Goal: Task Accomplishment & Management: Manage account settings

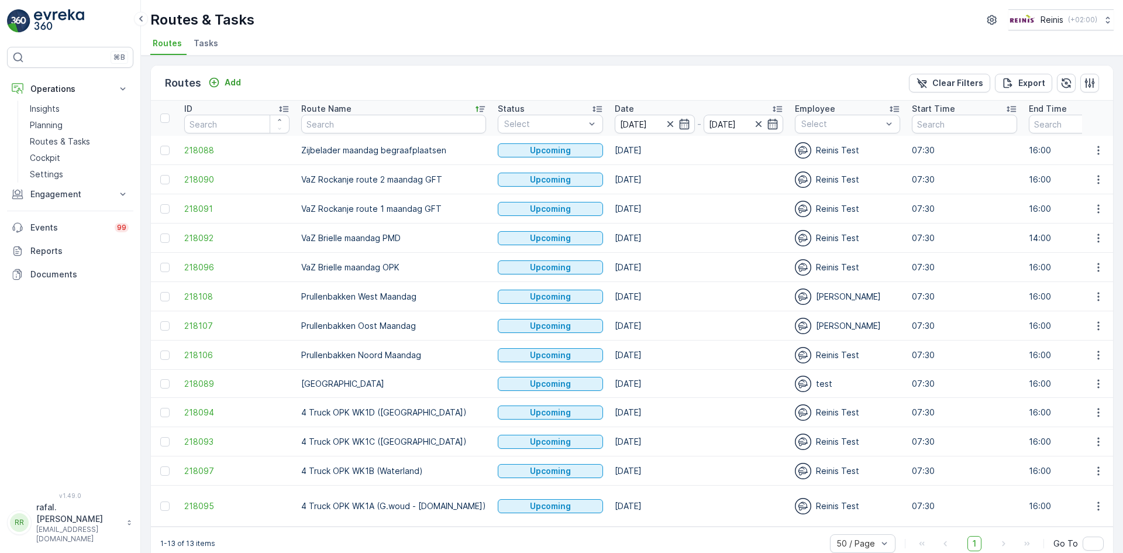
scroll to position [11, 0]
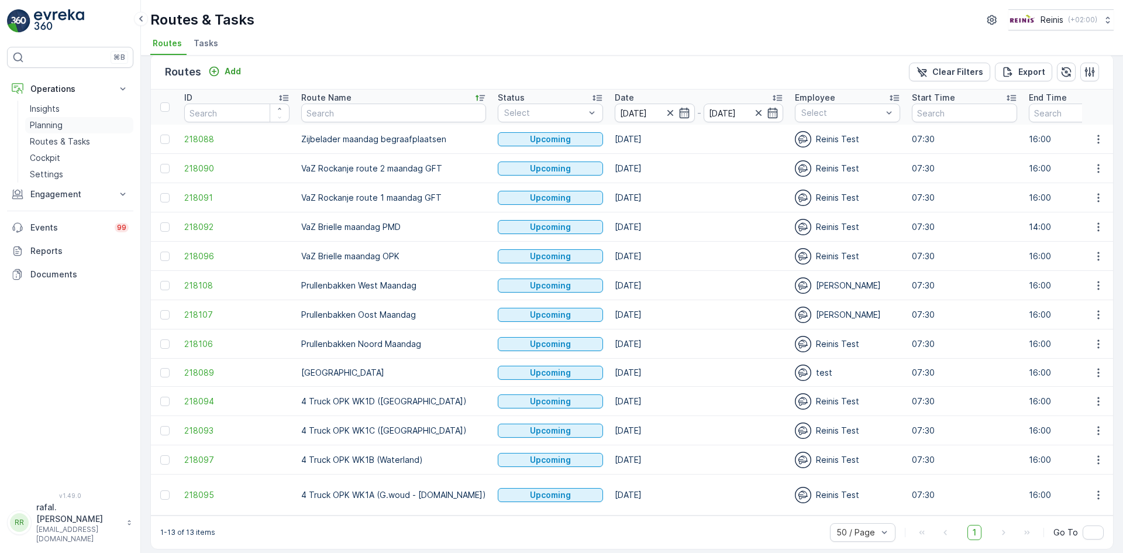
click at [63, 126] on p "Planning" at bounding box center [46, 125] width 33 height 12
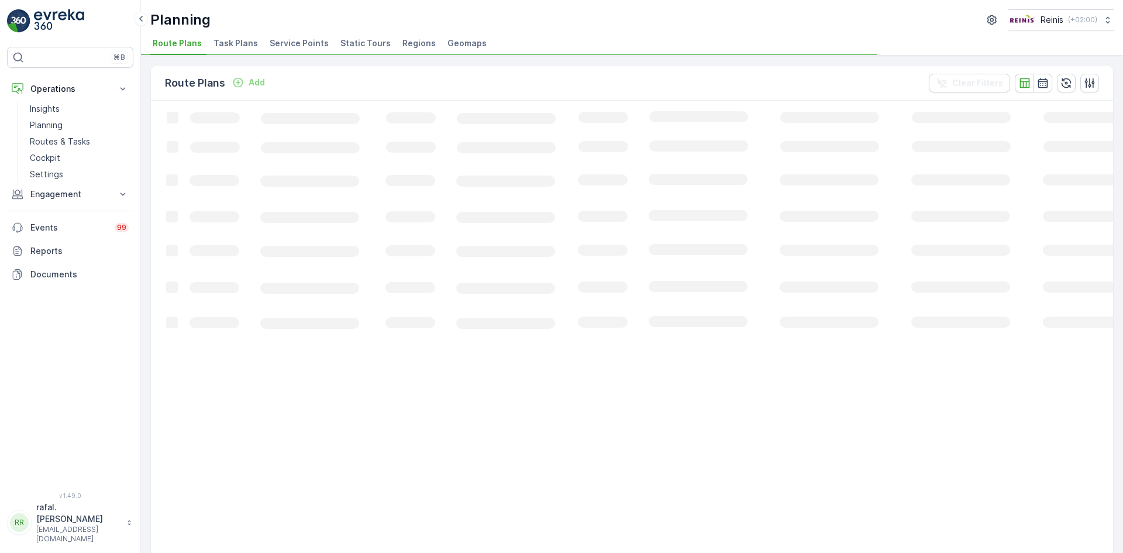
click at [368, 46] on span "Static Tours" at bounding box center [365, 43] width 50 height 12
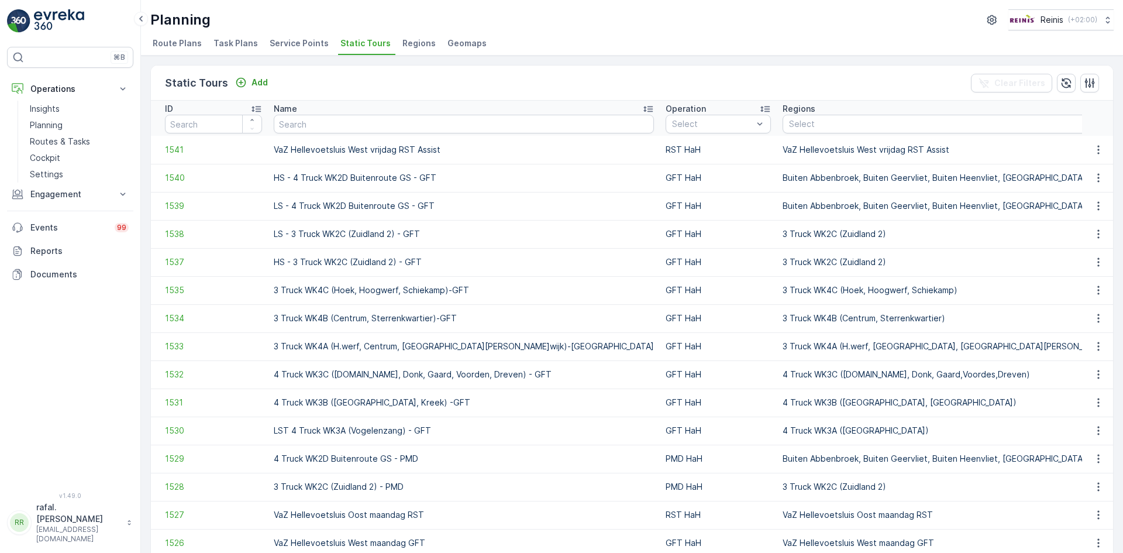
click at [642, 105] on icon at bounding box center [648, 109] width 12 height 12
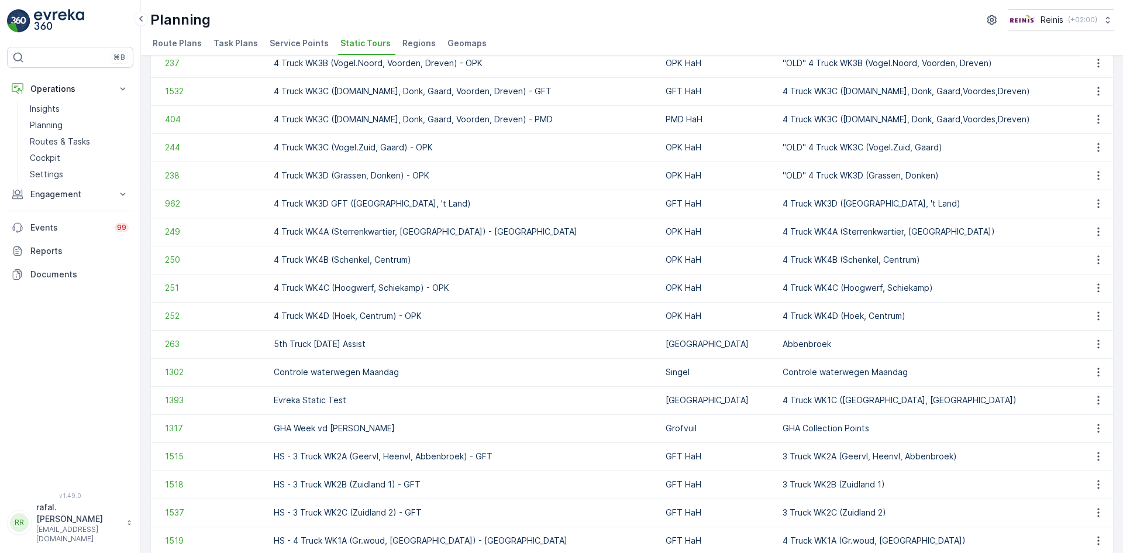
scroll to position [1036, 0]
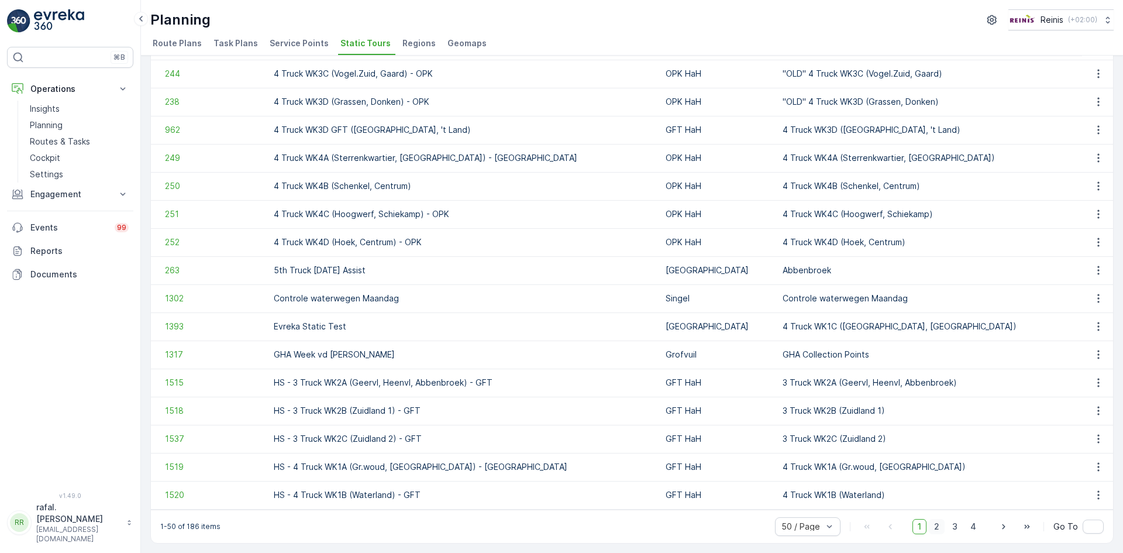
click at [940, 529] on span "2" at bounding box center [937, 526] width 16 height 15
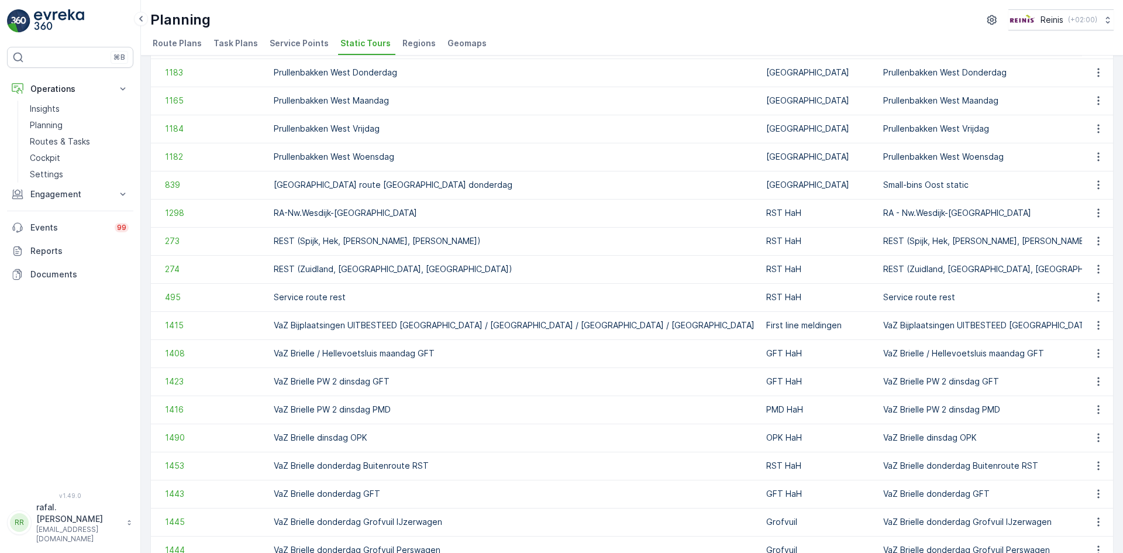
scroll to position [1036, 0]
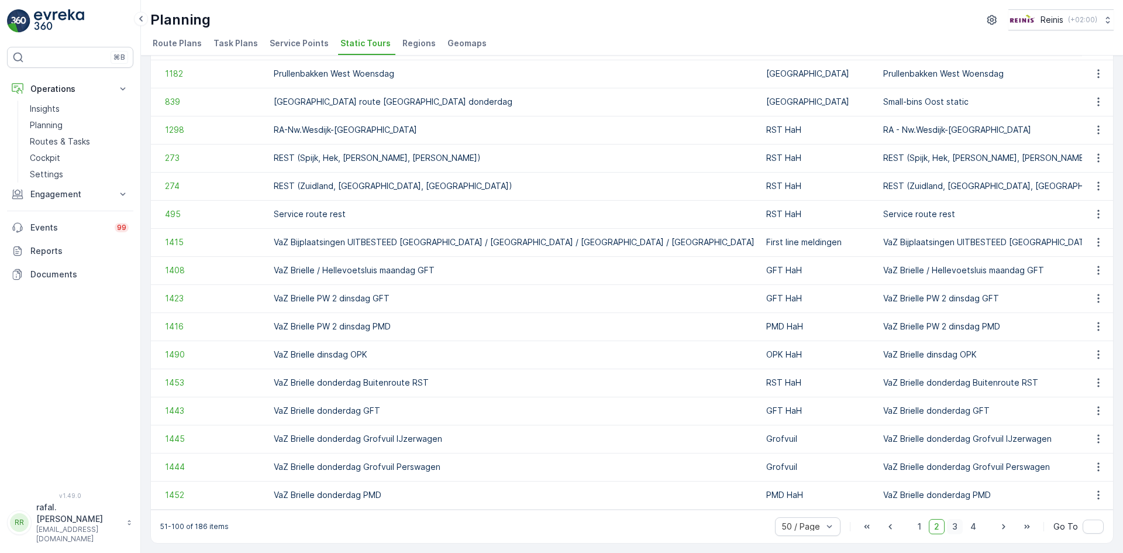
click at [955, 528] on span "3" at bounding box center [955, 526] width 16 height 15
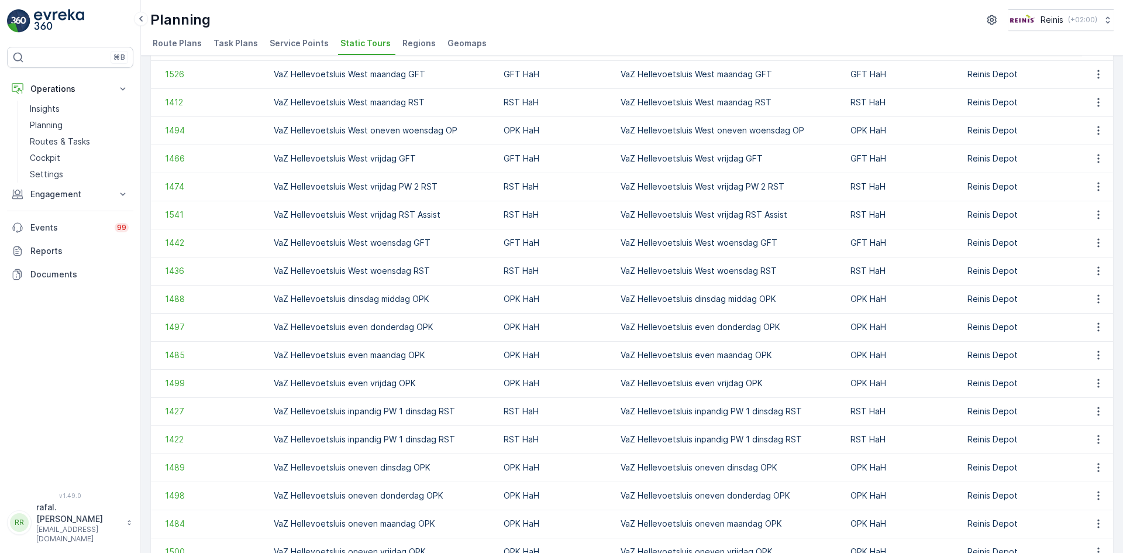
scroll to position [1036, 0]
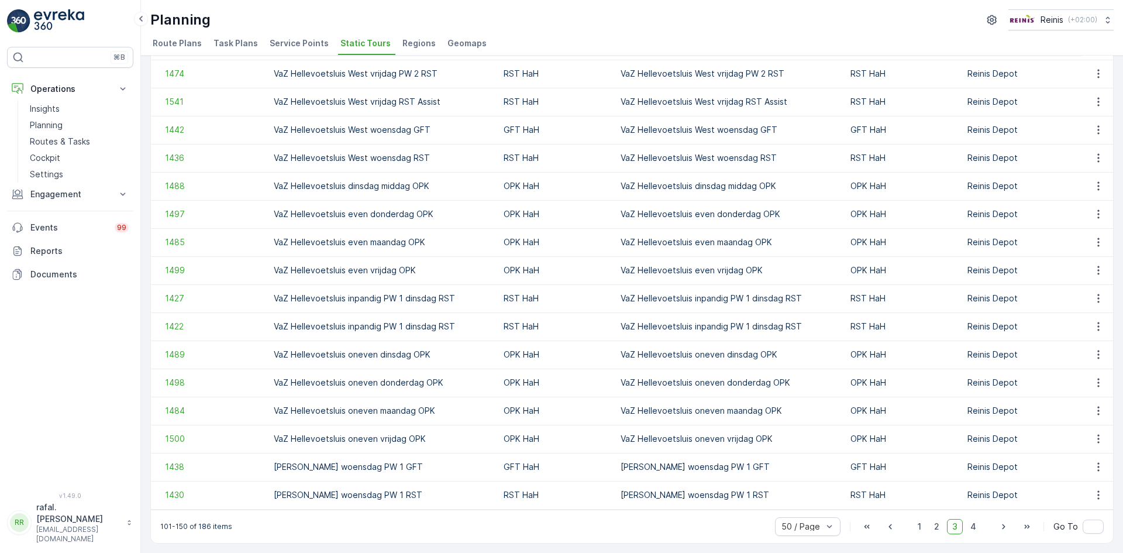
drag, startPoint x: 768, startPoint y: 533, endPoint x: 887, endPoint y: 499, distance: 123.6
click at [867, 513] on div "101-150 of 186 items 50 / Page 1 2 3 4 Go To" at bounding box center [632, 525] width 962 height 33
click at [975, 528] on span "4" at bounding box center [973, 526] width 16 height 15
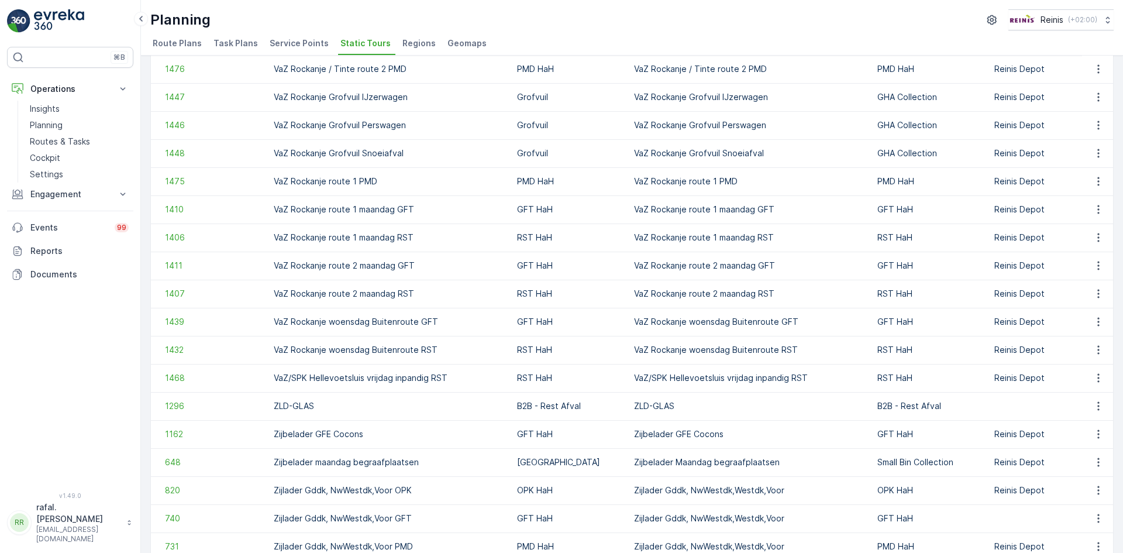
scroll to position [643, 0]
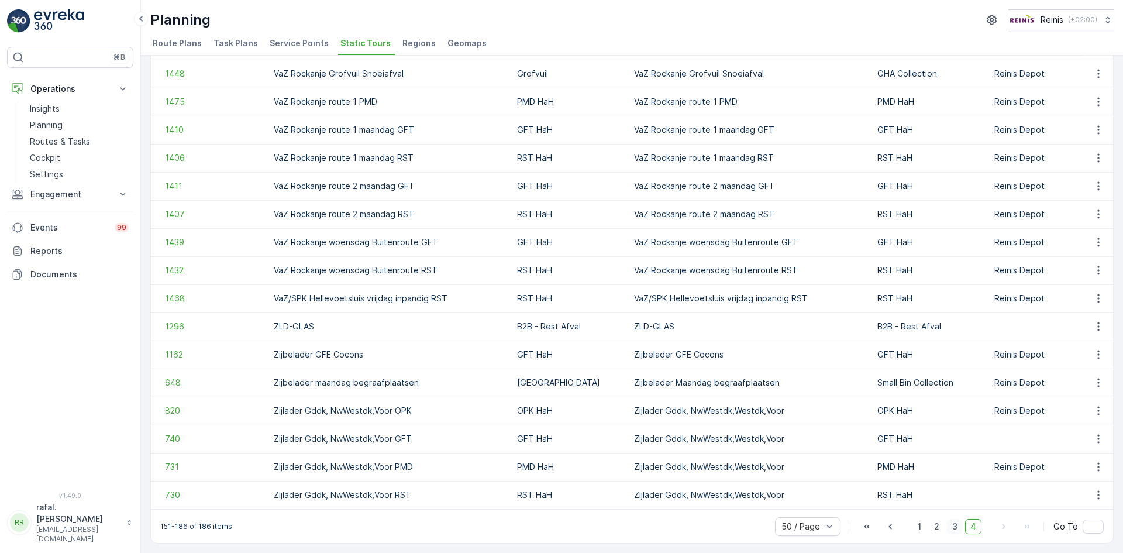
click at [950, 526] on span "3" at bounding box center [955, 526] width 16 height 15
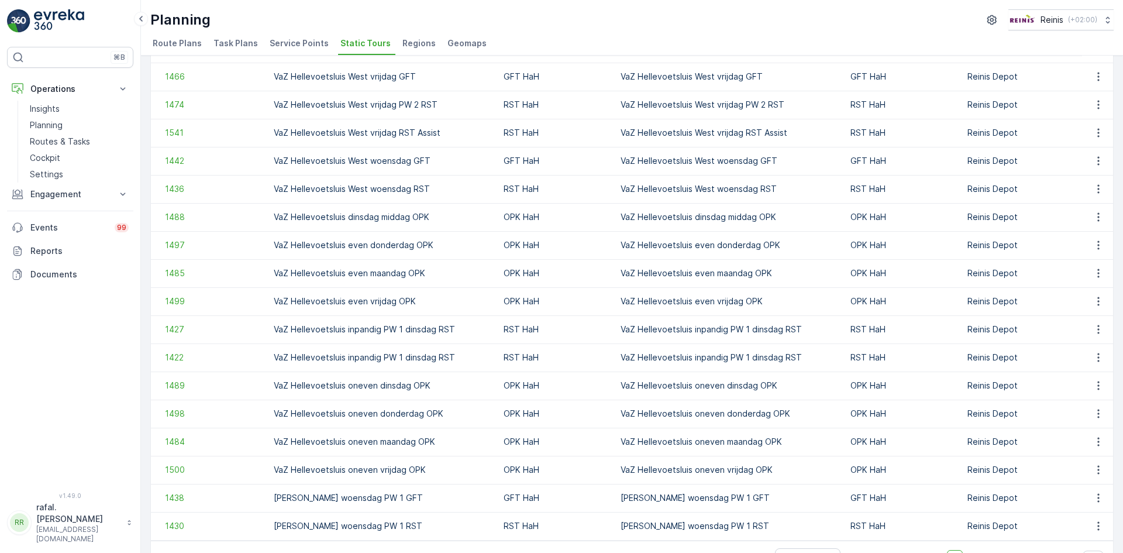
scroll to position [1036, 0]
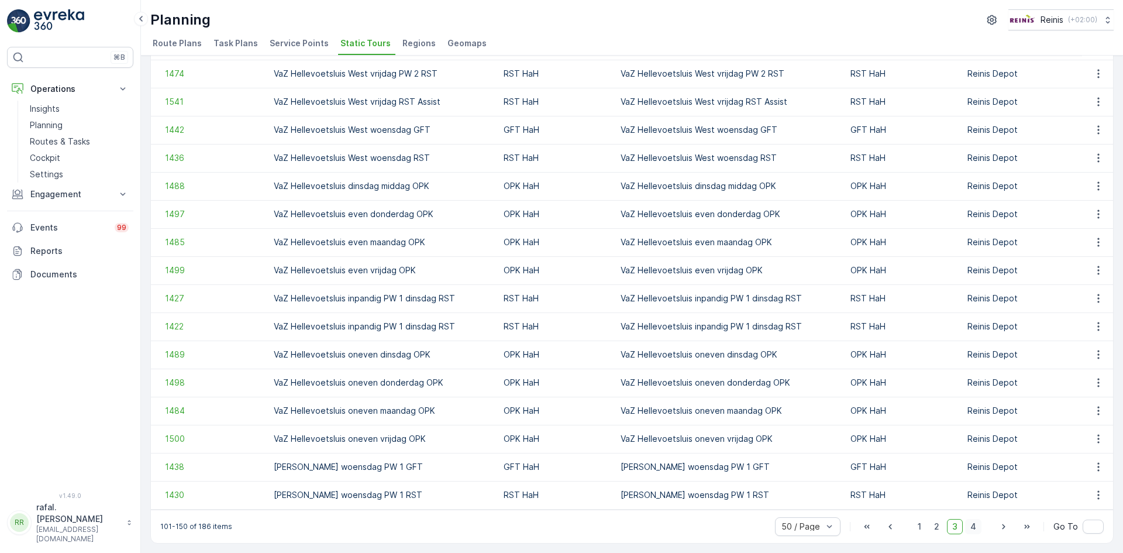
click at [971, 526] on span "4" at bounding box center [973, 526] width 16 height 15
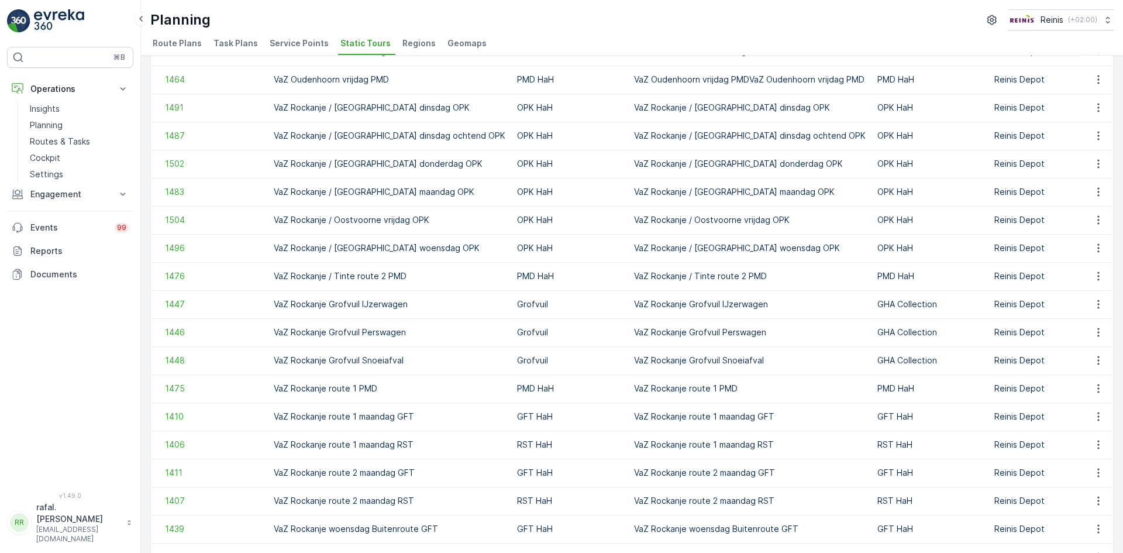
scroll to position [409, 0]
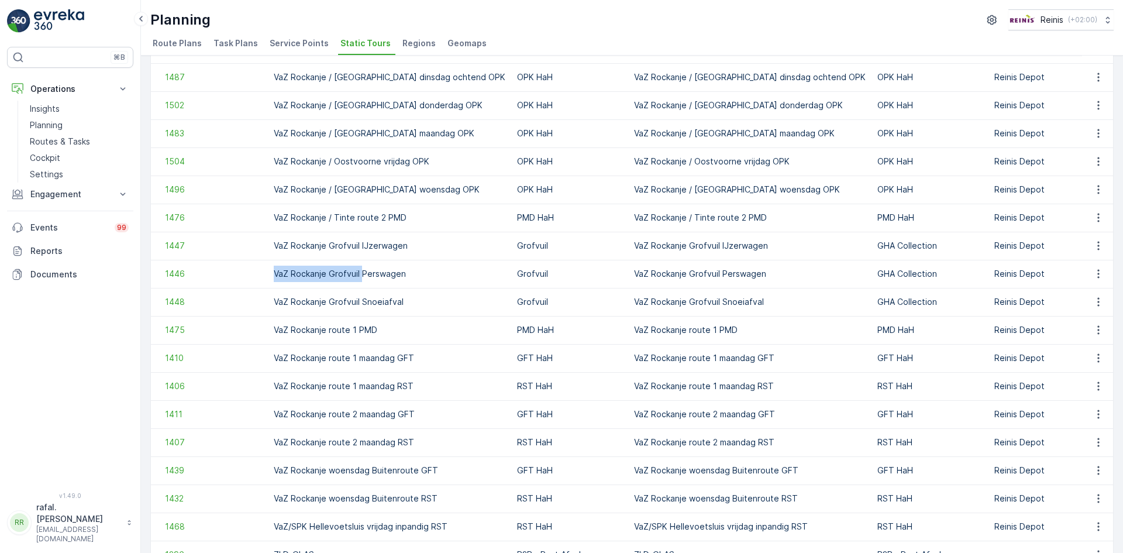
drag, startPoint x: 275, startPoint y: 275, endPoint x: 360, endPoint y: 280, distance: 84.3
click at [360, 280] on td "VaZ Rockanje Grofvuil Perswagen" at bounding box center [389, 274] width 243 height 28
copy td "VaZ Rockanje Grofvuil"
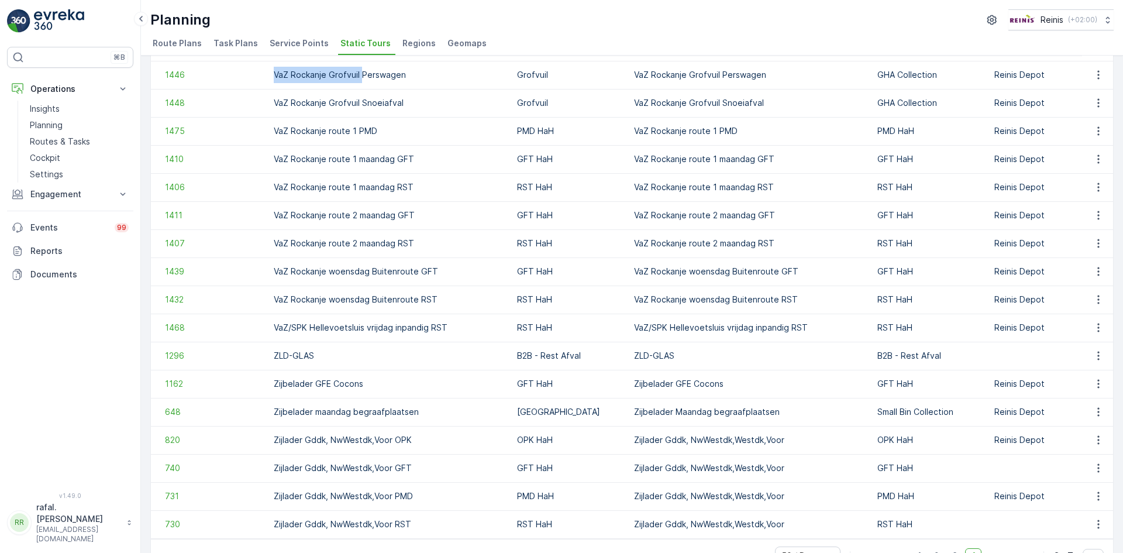
scroll to position [643, 0]
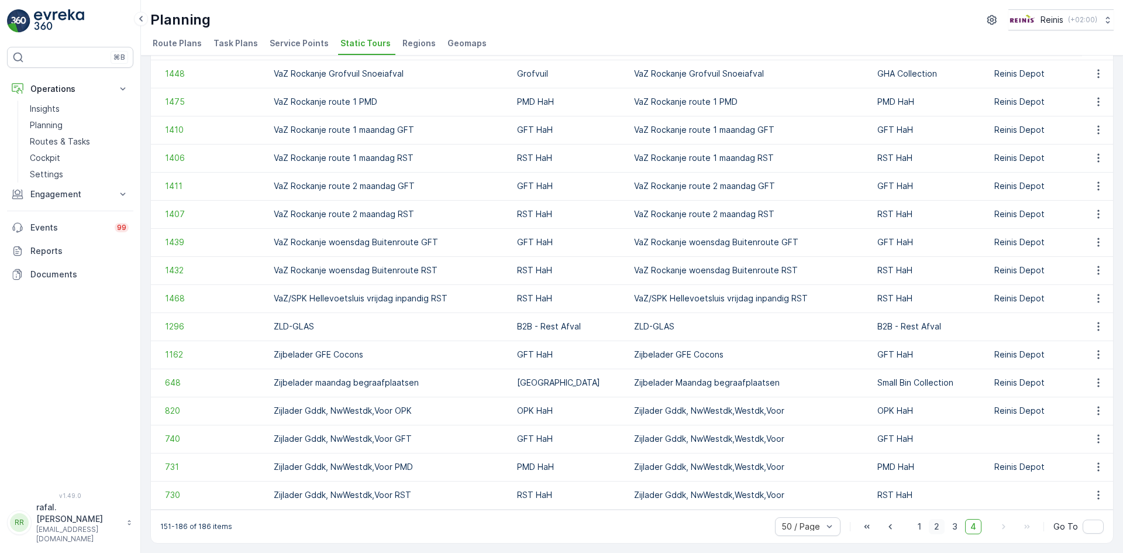
click at [933, 526] on span "2" at bounding box center [937, 526] width 16 height 15
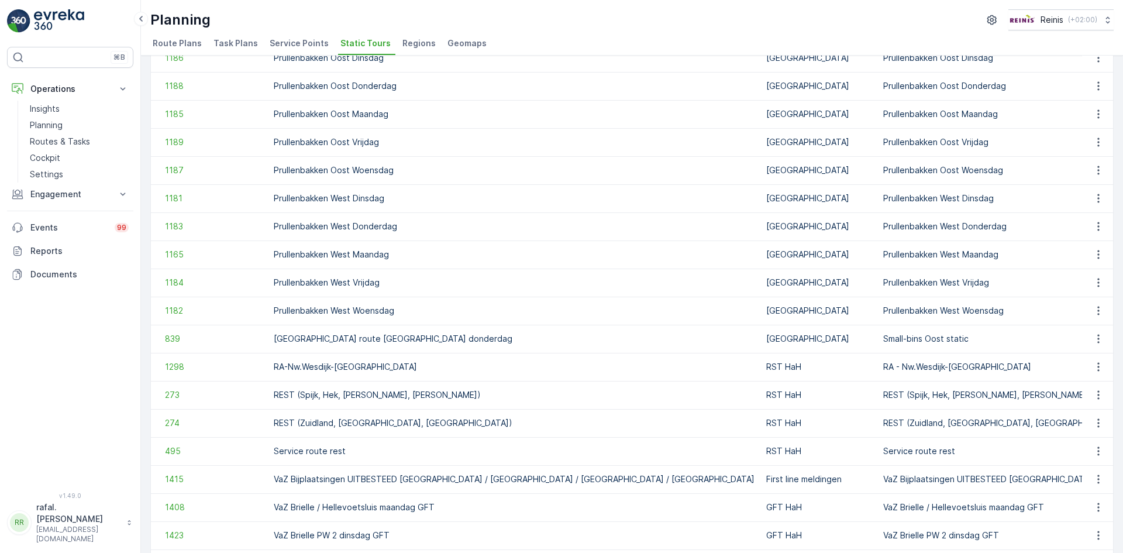
scroll to position [1036, 0]
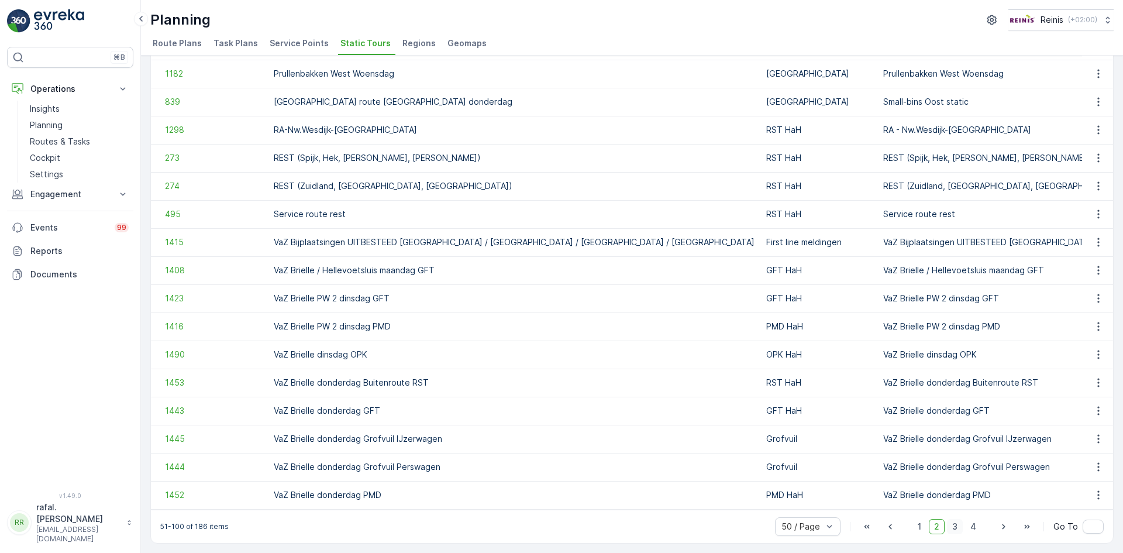
click at [950, 527] on span "3" at bounding box center [955, 526] width 16 height 15
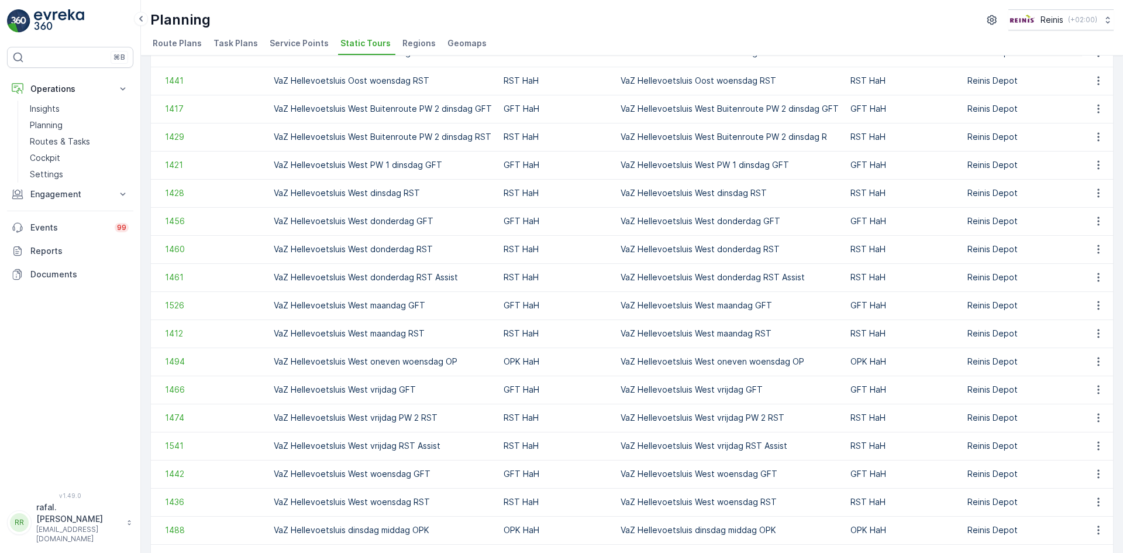
scroll to position [684, 0]
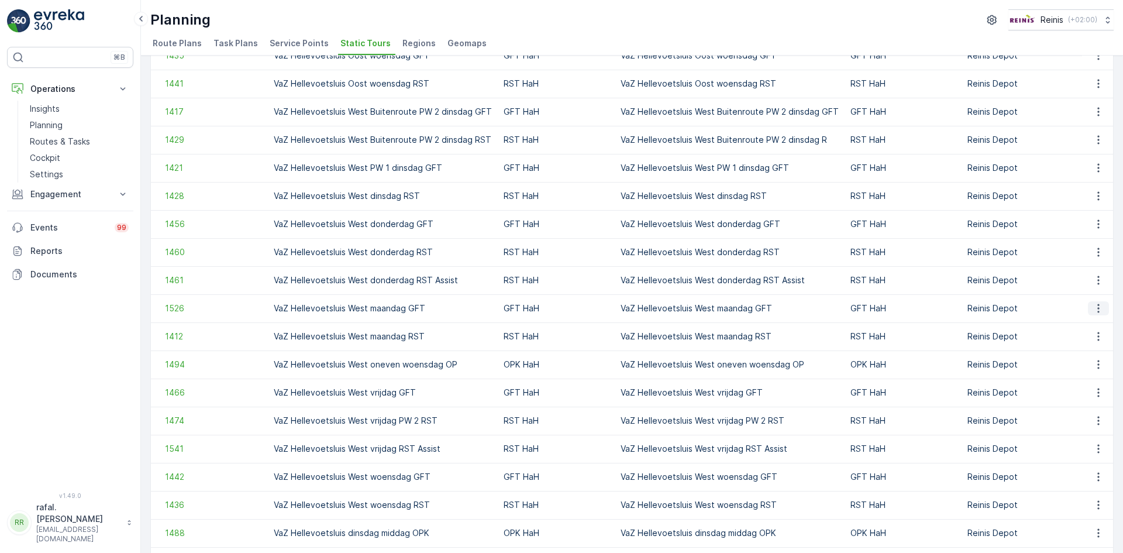
click at [1093, 310] on icon "button" at bounding box center [1098, 308] width 12 height 12
click at [1095, 322] on span "See More Details" at bounding box center [1078, 326] width 68 height 12
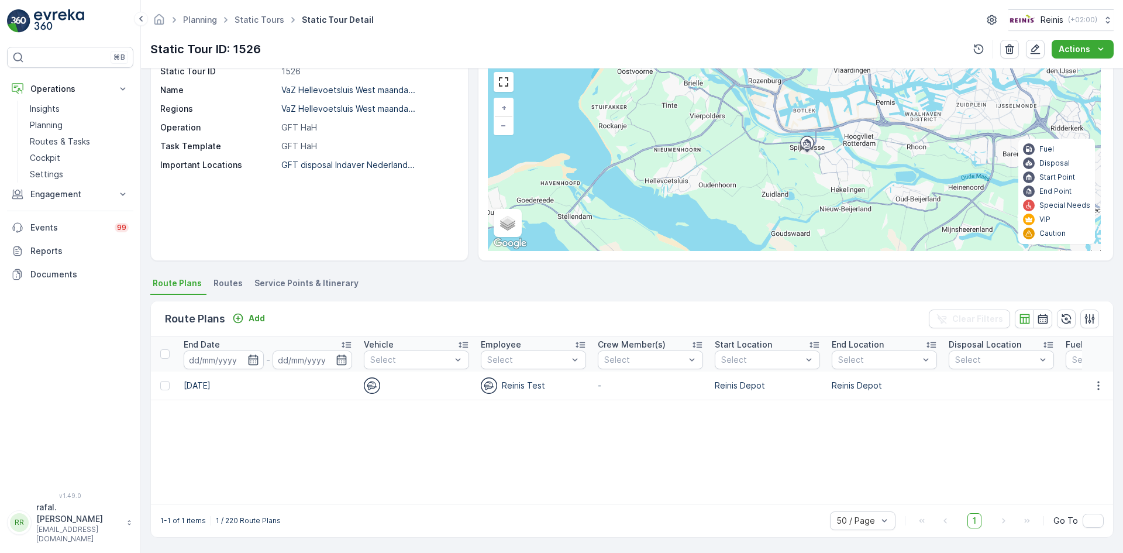
scroll to position [0, 1853]
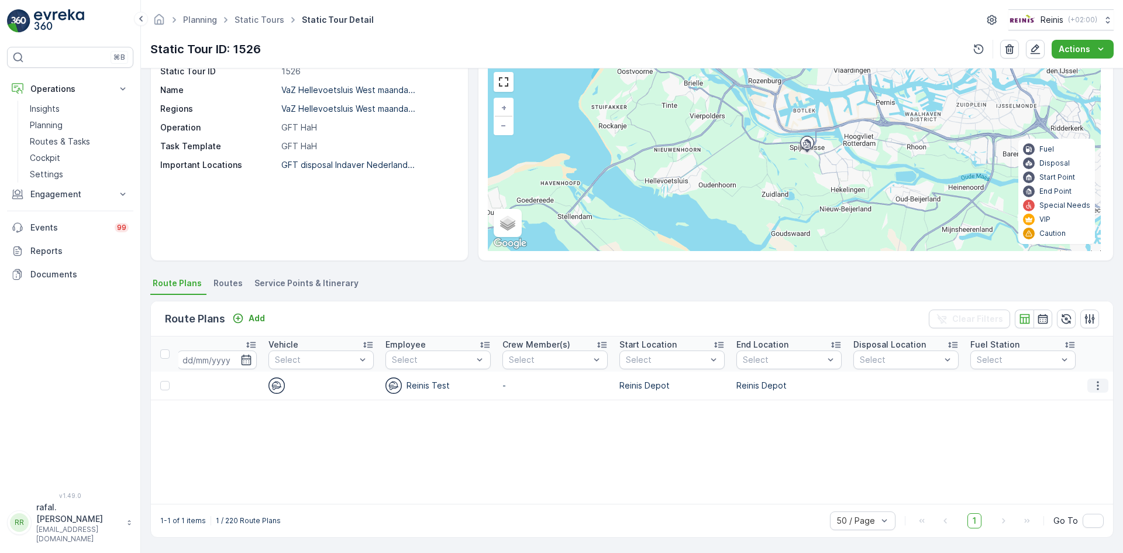
click at [1093, 382] on icon "button" at bounding box center [1098, 386] width 12 height 12
click at [1096, 401] on span "Edit Route Plan" at bounding box center [1087, 403] width 60 height 12
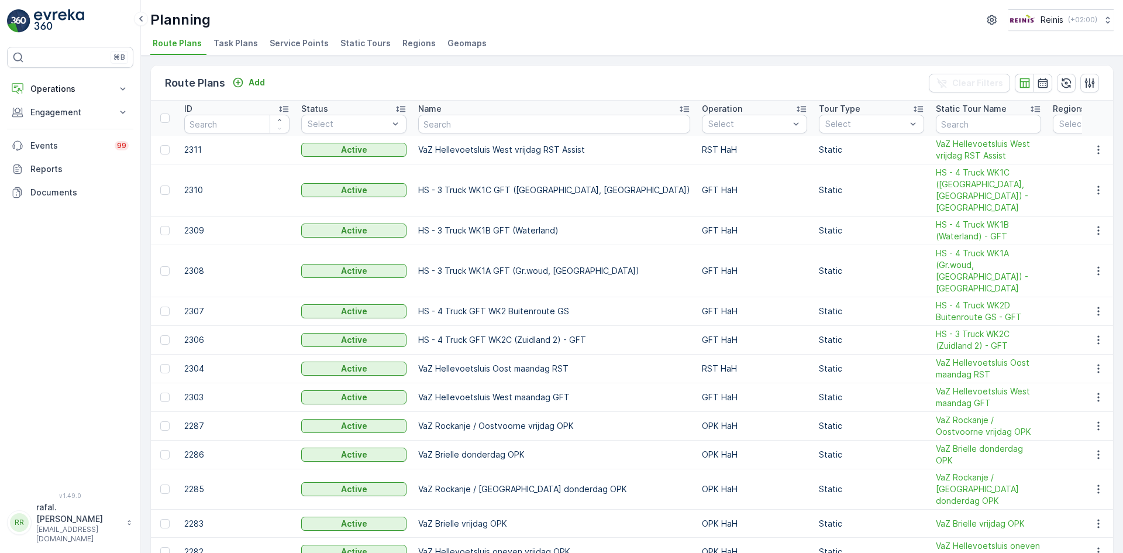
click at [353, 41] on span "Static Tours" at bounding box center [365, 43] width 50 height 12
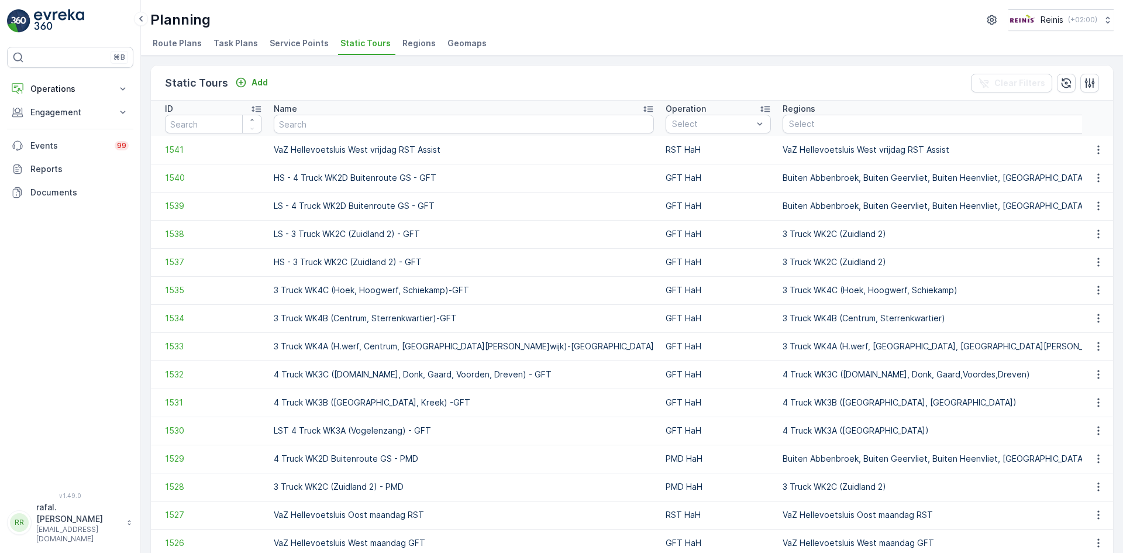
click at [508, 108] on th "Name" at bounding box center [464, 118] width 392 height 35
click at [643, 107] on icon at bounding box center [647, 109] width 9 height 6
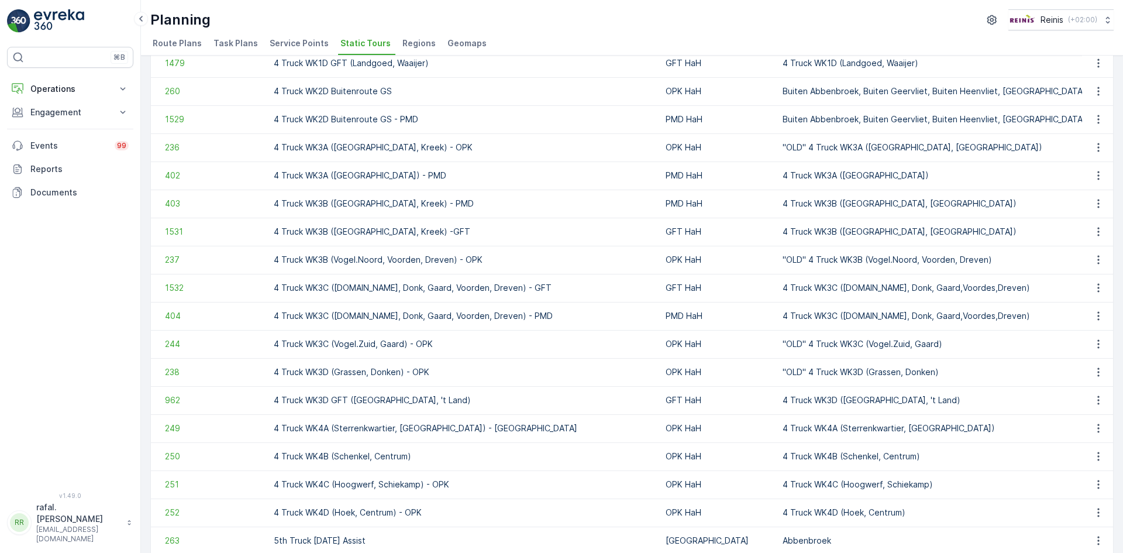
scroll to position [1036, 0]
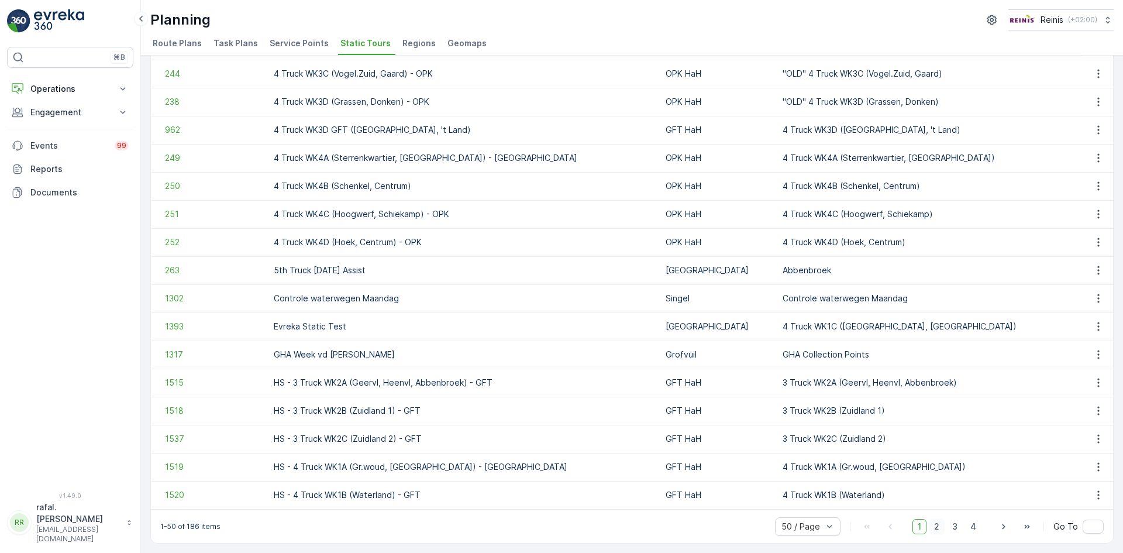
click at [940, 528] on span "2" at bounding box center [937, 526] width 16 height 15
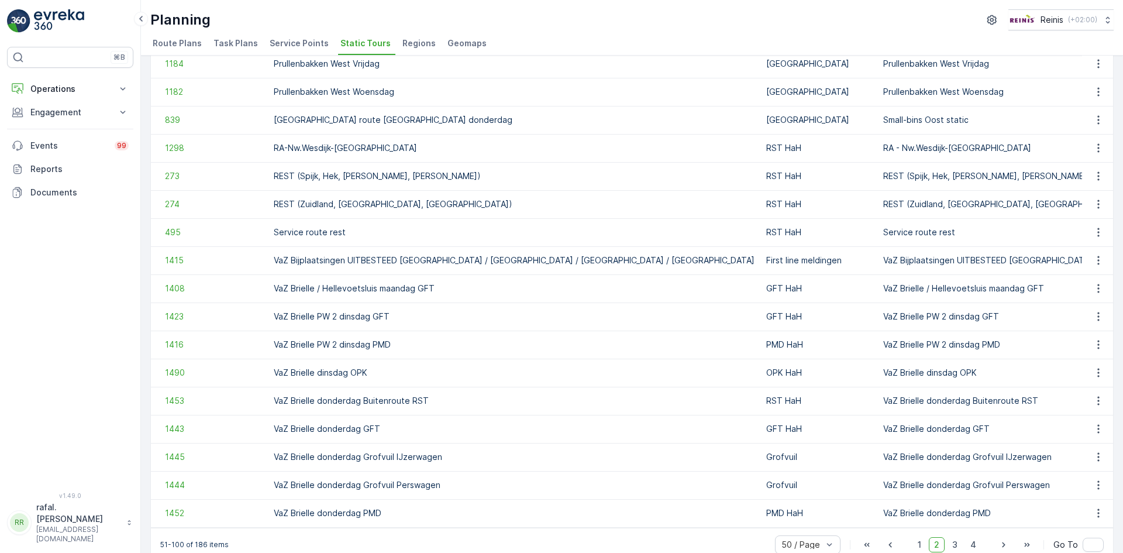
scroll to position [1036, 0]
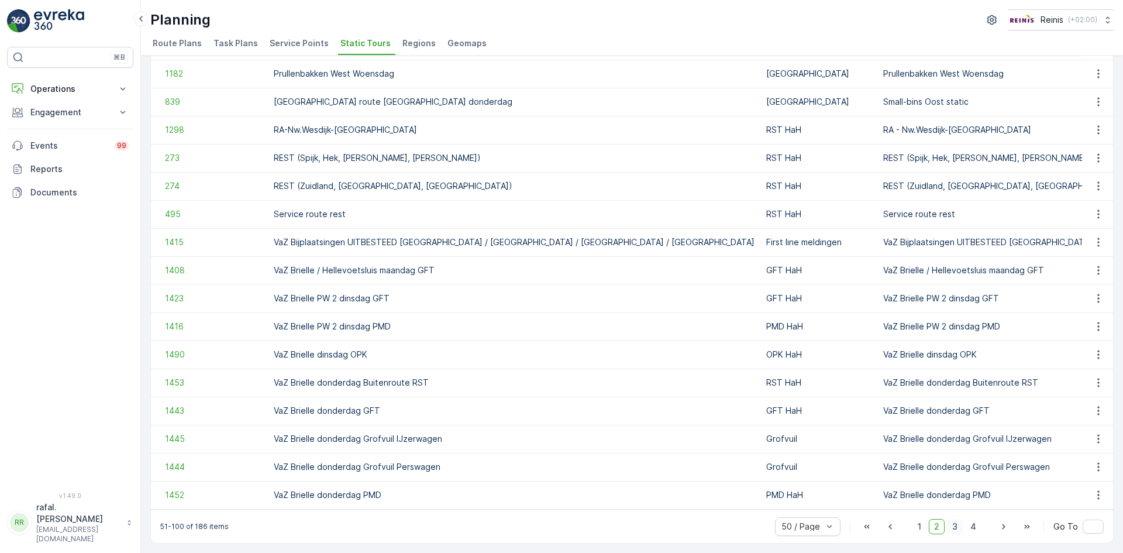
click at [952, 527] on span "3" at bounding box center [955, 526] width 16 height 15
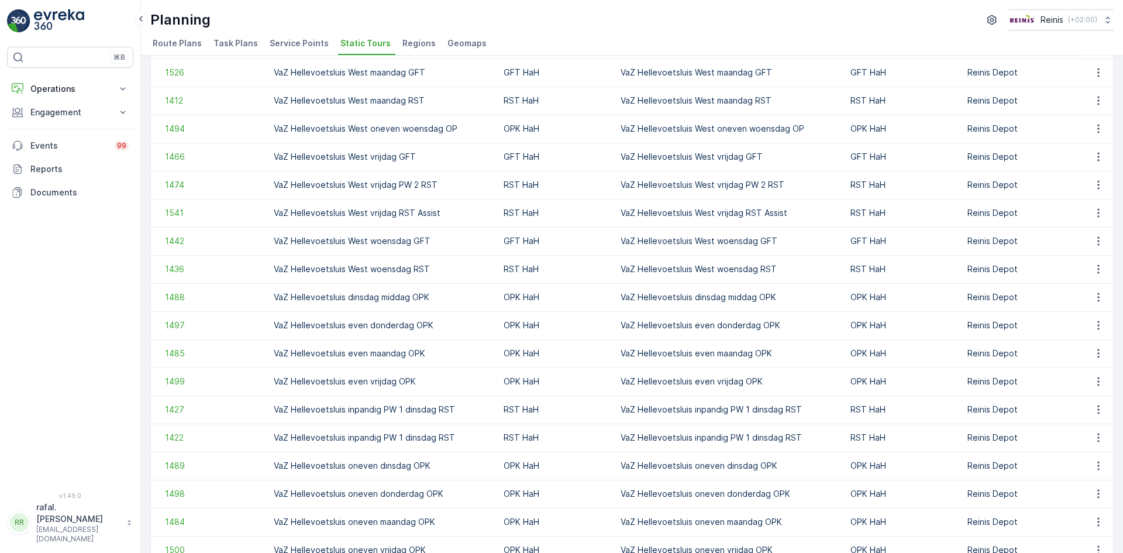
scroll to position [861, 0]
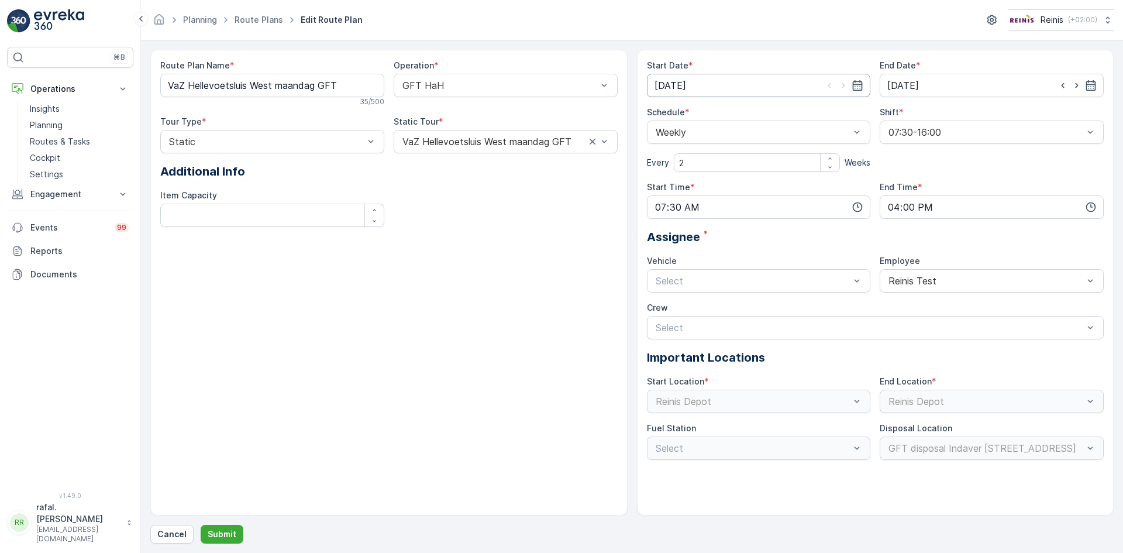
click at [857, 79] on input "[DATE]" at bounding box center [759, 85] width 224 height 23
click at [693, 109] on icon at bounding box center [697, 114] width 12 height 12
click at [700, 203] on span "September" at bounding box center [690, 203] width 44 height 12
click at [685, 181] on div "8" at bounding box center [687, 183] width 19 height 19
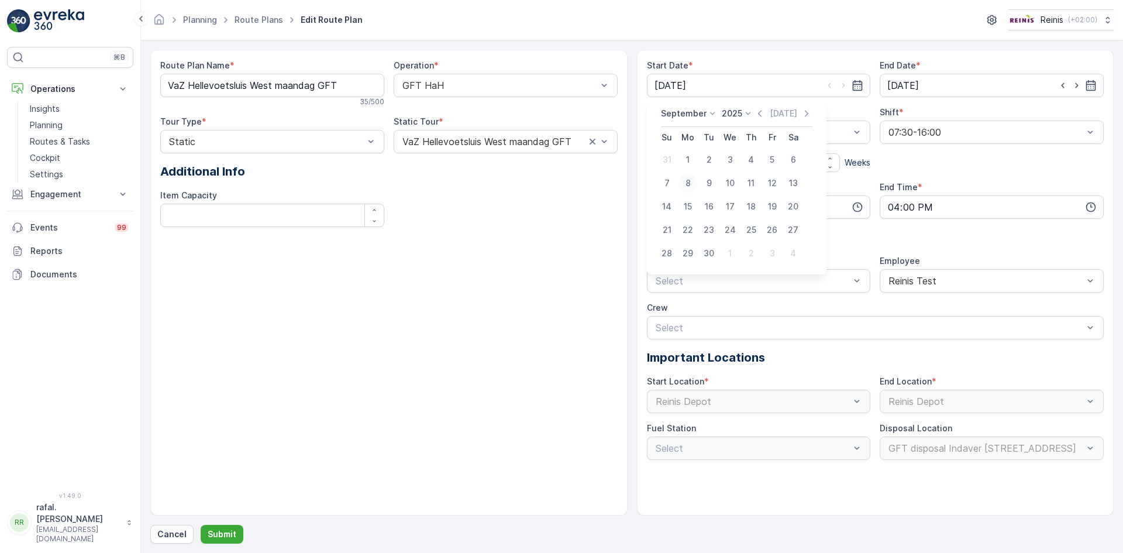
type input "[DATE]"
click at [213, 530] on p "Submit" at bounding box center [222, 534] width 29 height 12
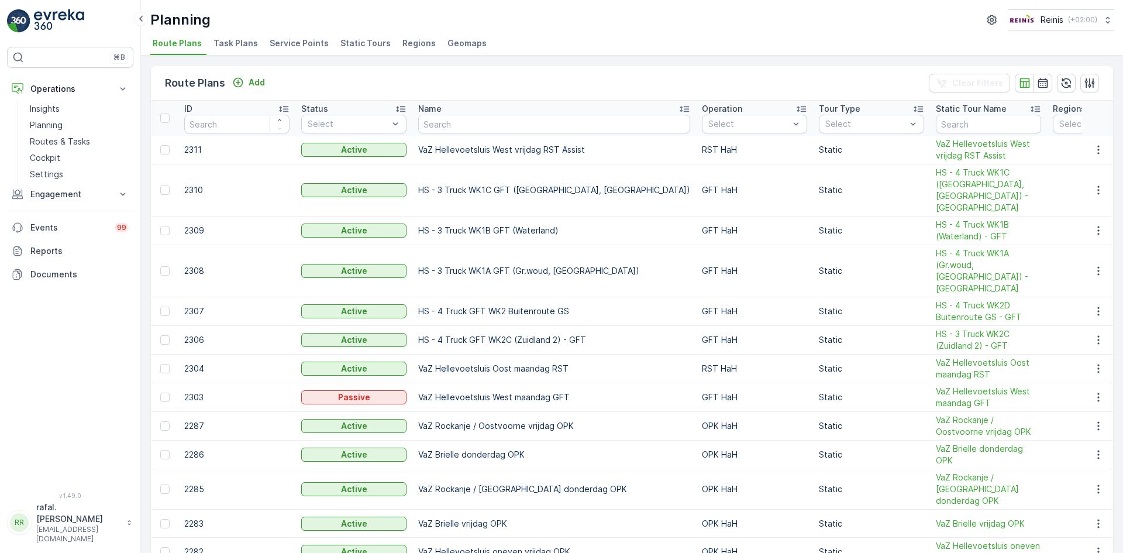
click at [374, 42] on span "Static Tours" at bounding box center [365, 43] width 50 height 12
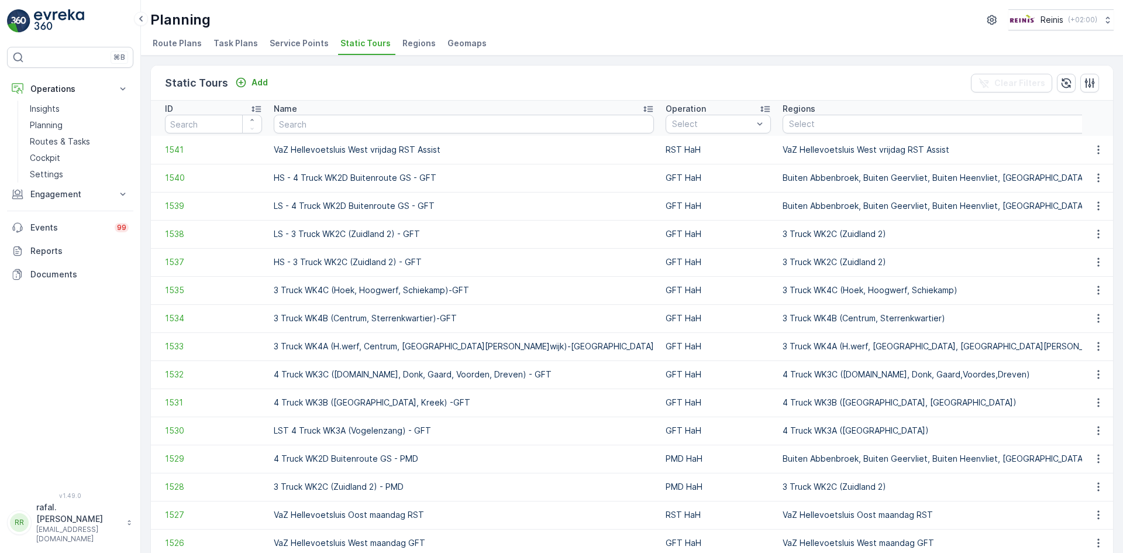
click at [298, 43] on span "Service Points" at bounding box center [299, 43] width 59 height 12
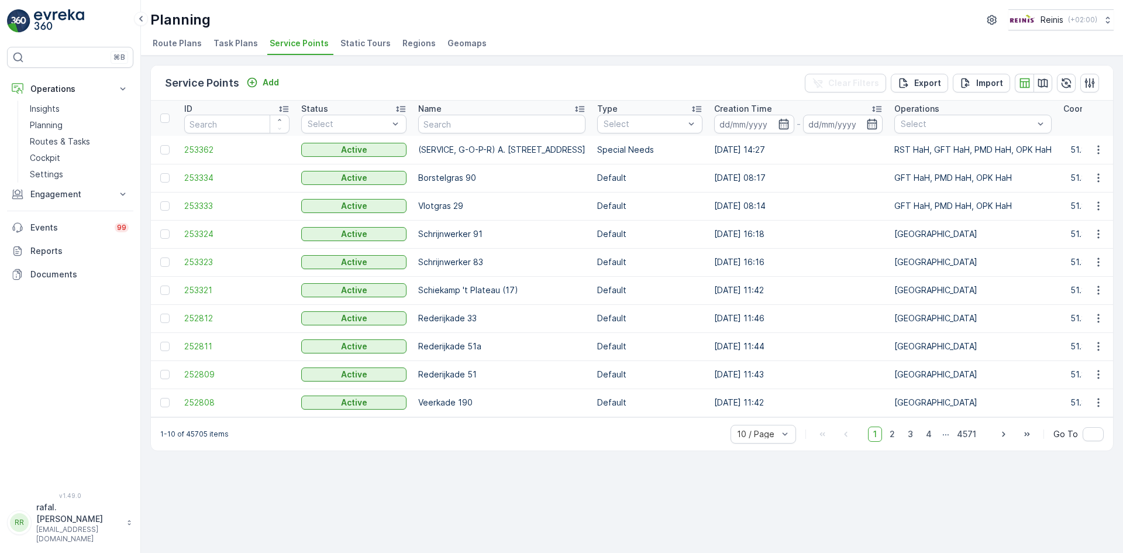
click at [356, 44] on span "Static Tours" at bounding box center [365, 43] width 50 height 12
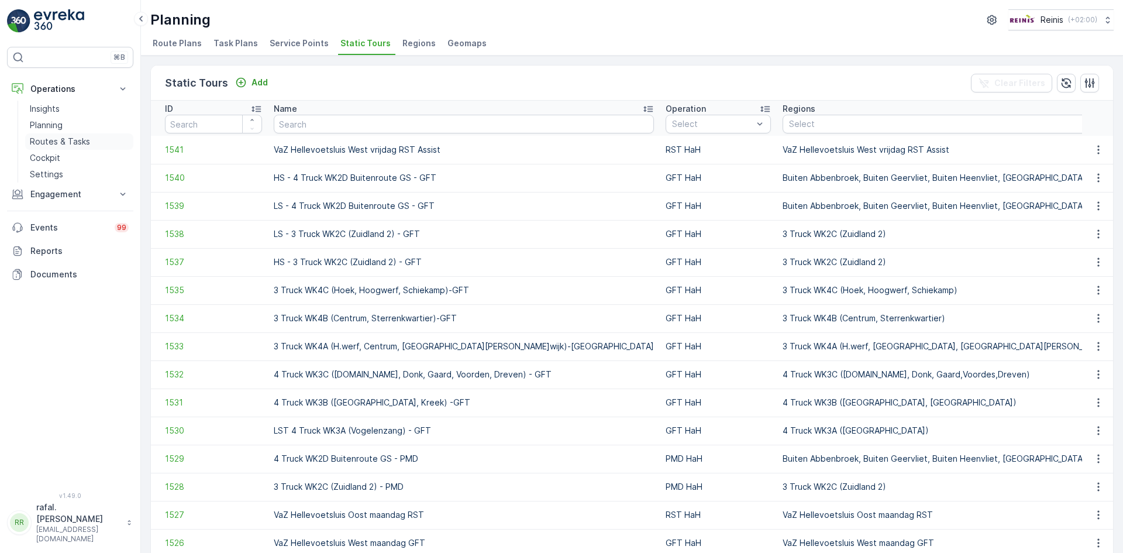
click at [67, 133] on link "Planning" at bounding box center [79, 125] width 108 height 16
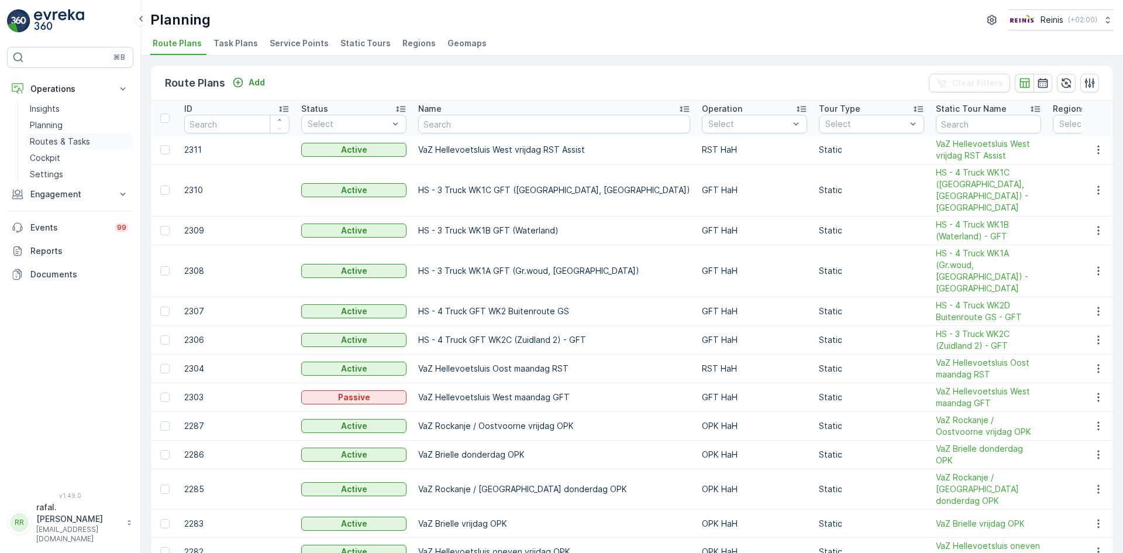
click at [84, 139] on p "Routes & Tasks" at bounding box center [60, 142] width 60 height 12
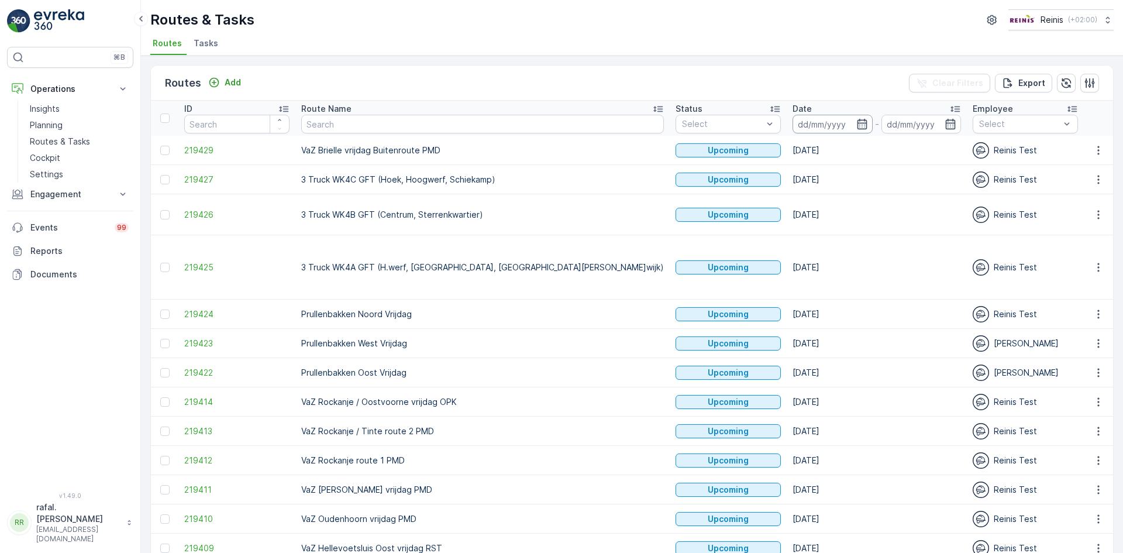
drag, startPoint x: 735, startPoint y: 121, endPoint x: 700, endPoint y: 123, distance: 34.6
click at [792, 121] on input at bounding box center [832, 124] width 80 height 19
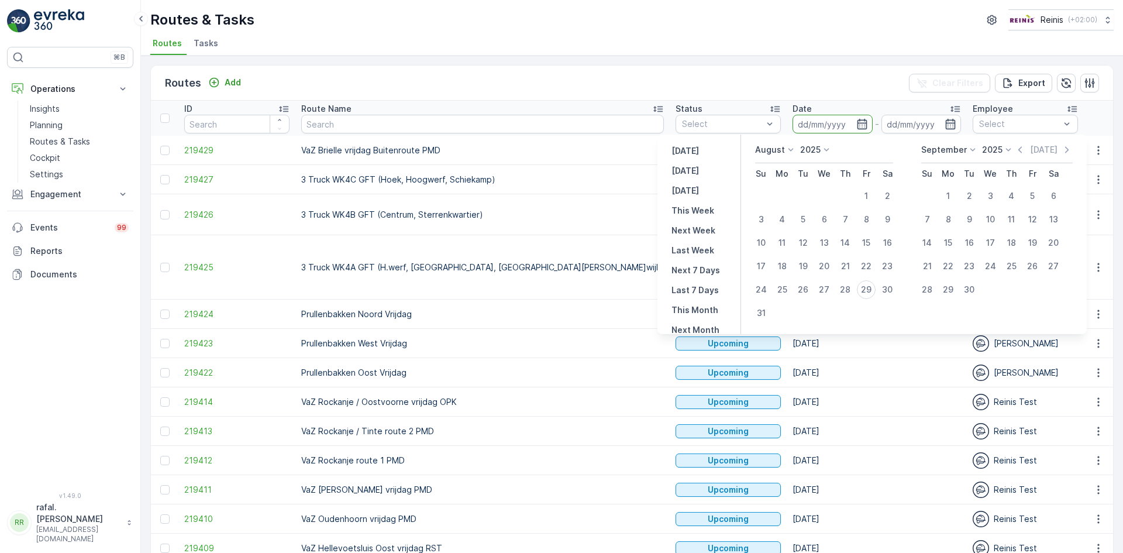
click at [792, 123] on input at bounding box center [832, 124] width 80 height 19
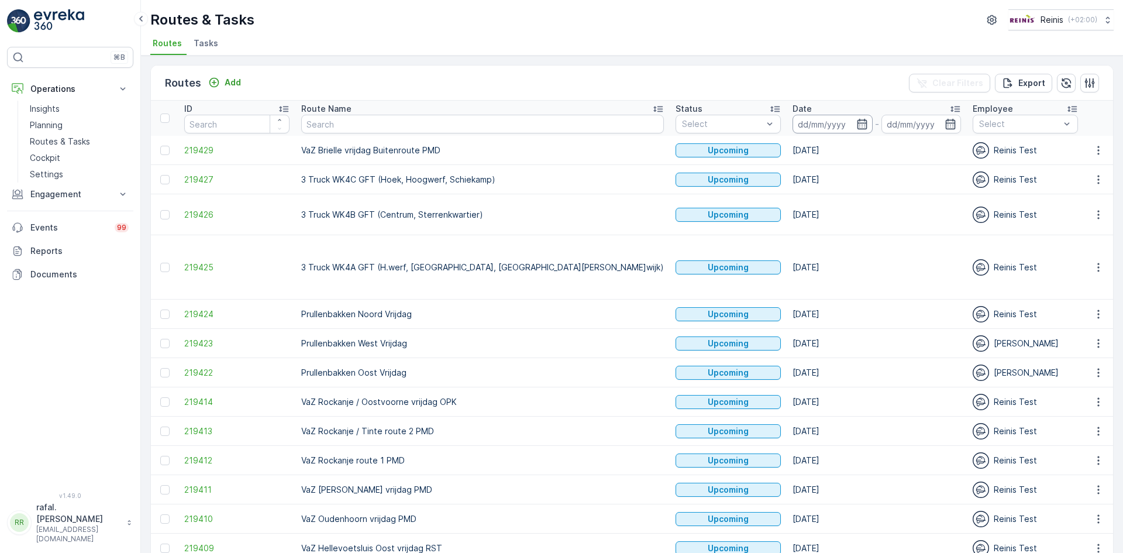
click at [792, 123] on input at bounding box center [832, 124] width 80 height 19
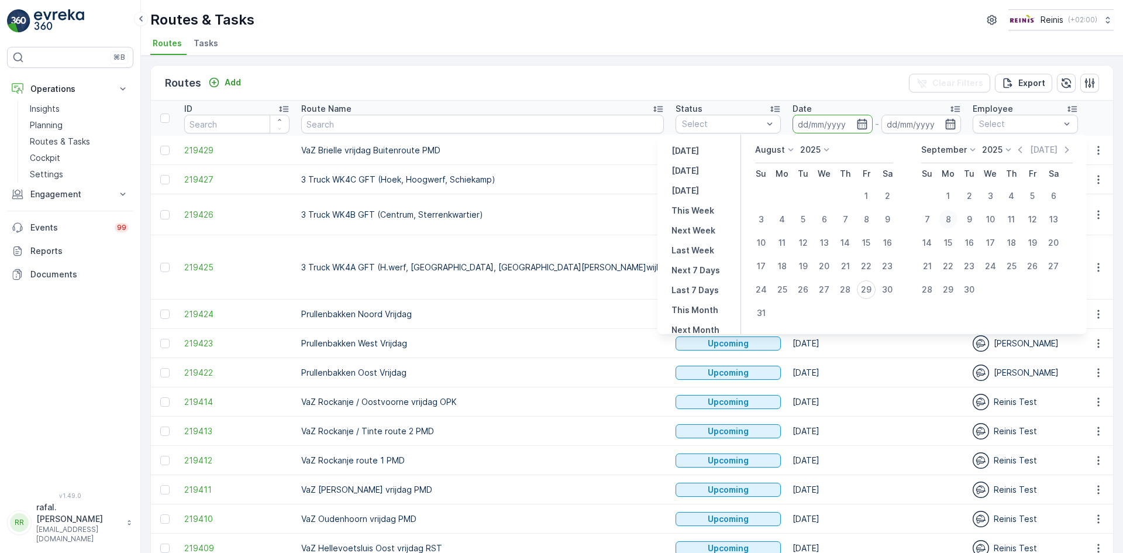
click at [947, 219] on div "8" at bounding box center [948, 219] width 19 height 19
type input "08.09.2025"
click at [947, 219] on div "8" at bounding box center [948, 219] width 19 height 19
type input "08.09.2025"
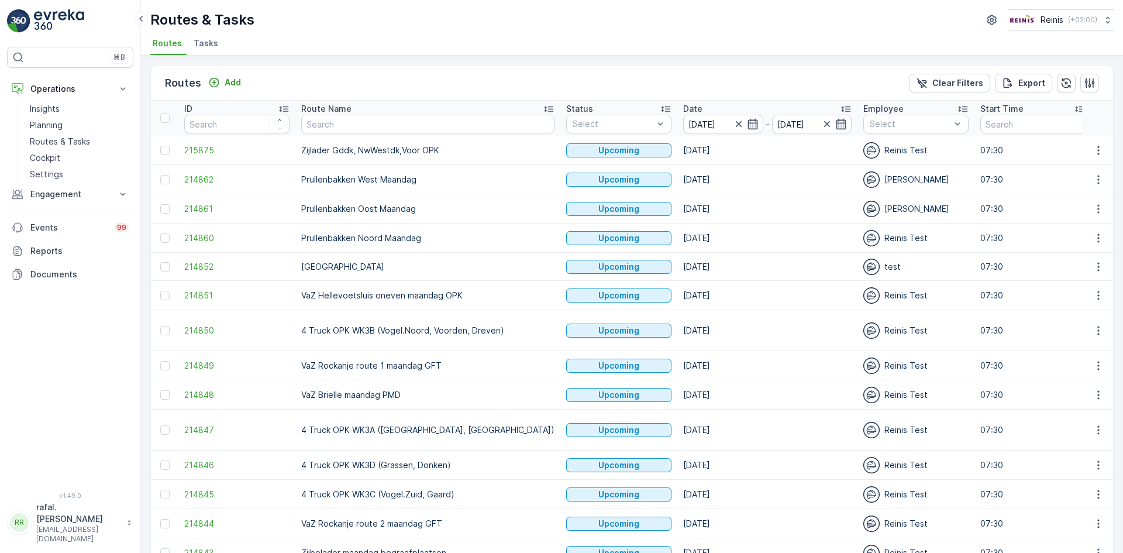
click at [544, 108] on icon at bounding box center [548, 109] width 9 height 6
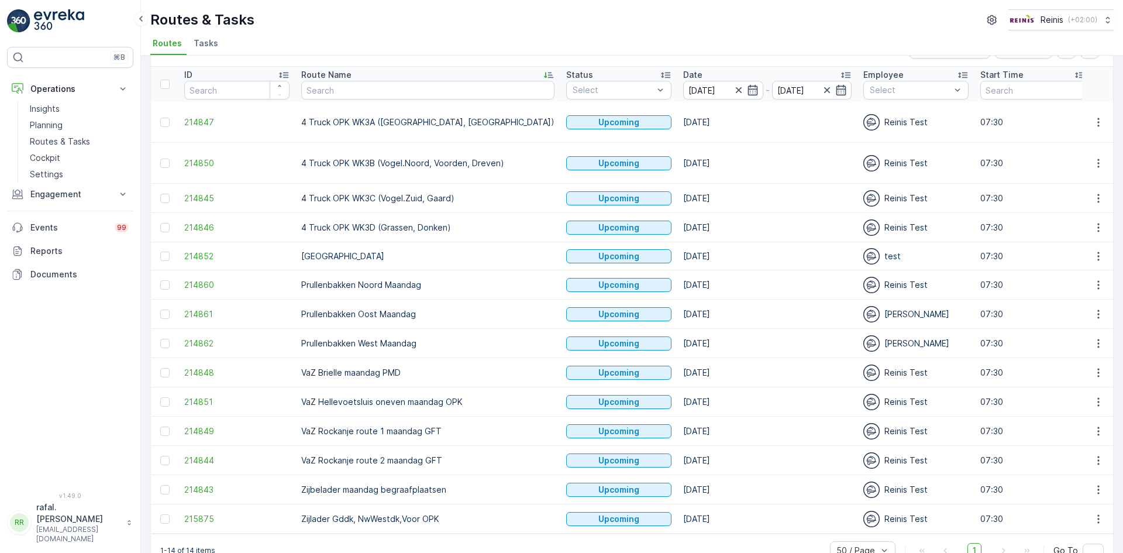
scroll to position [52, 0]
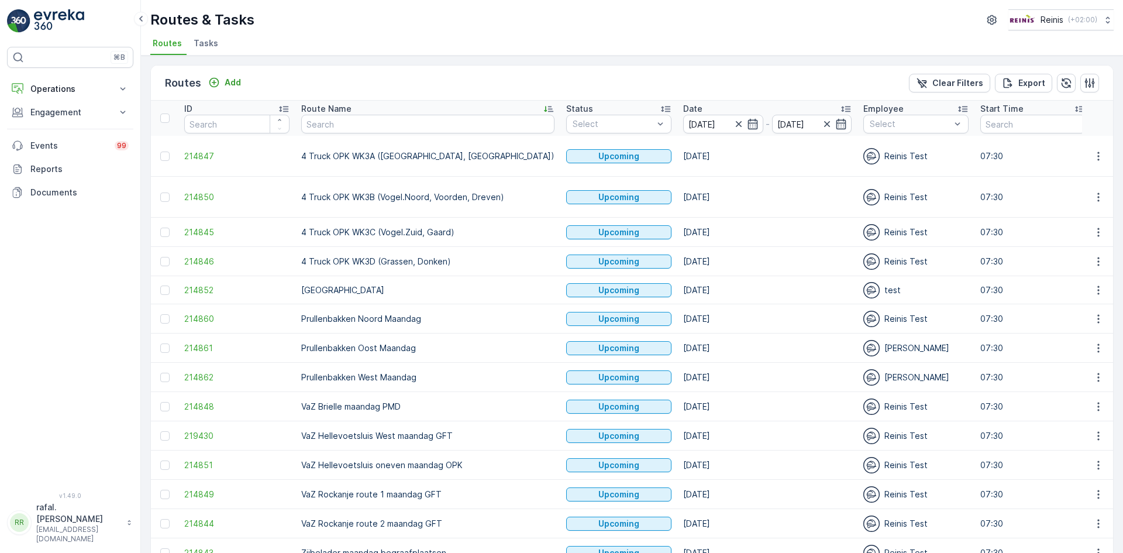
click at [543, 107] on icon at bounding box center [549, 109] width 12 height 12
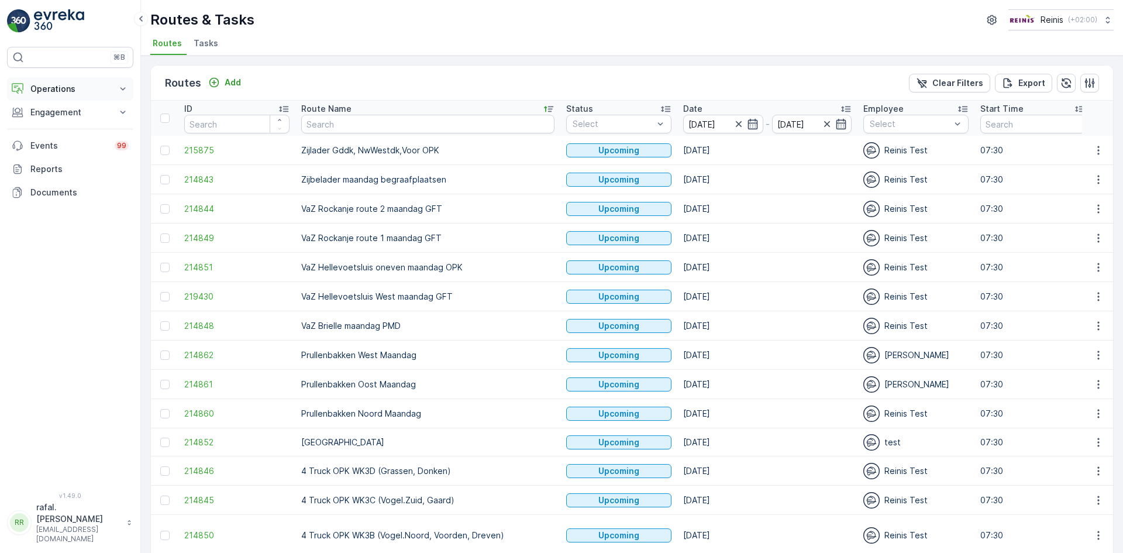
click at [55, 88] on p "Operations" at bounding box center [70, 89] width 80 height 12
click at [49, 125] on p "Planning" at bounding box center [46, 125] width 33 height 12
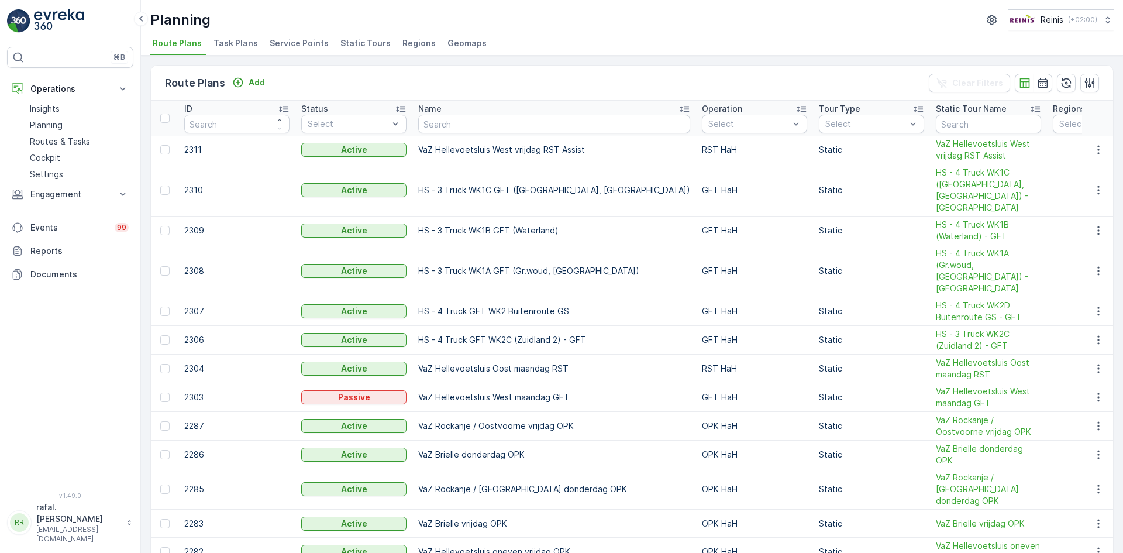
click at [375, 43] on span "Static Tours" at bounding box center [365, 43] width 50 height 12
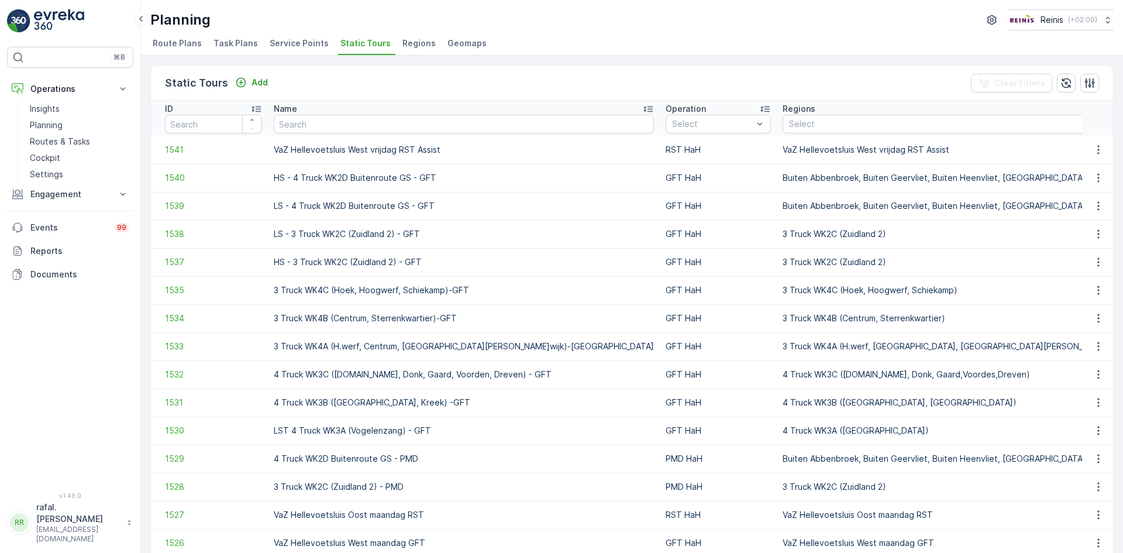
click at [643, 106] on icon at bounding box center [647, 109] width 9 height 6
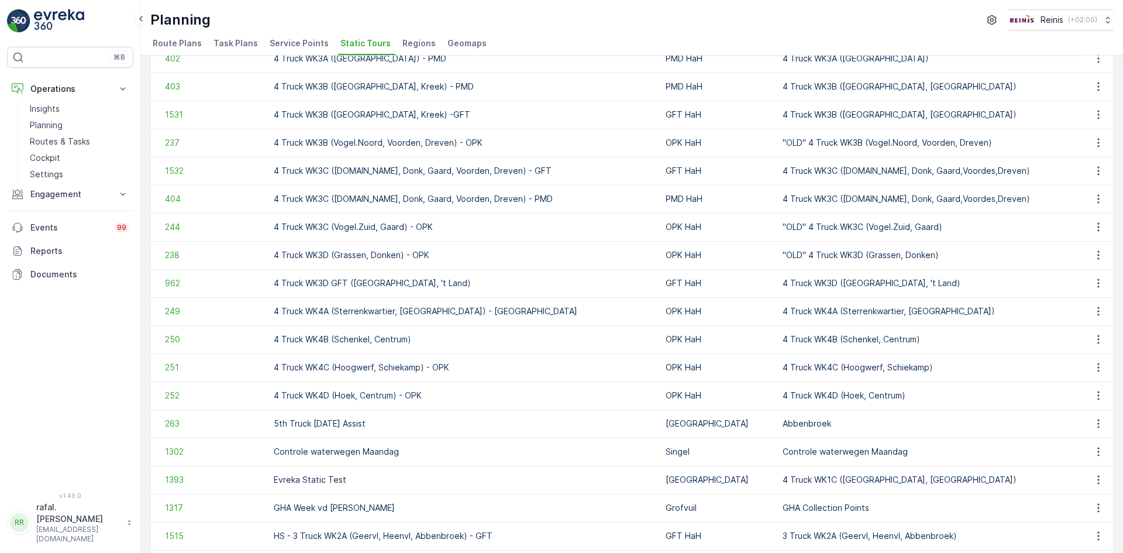
scroll to position [1036, 0]
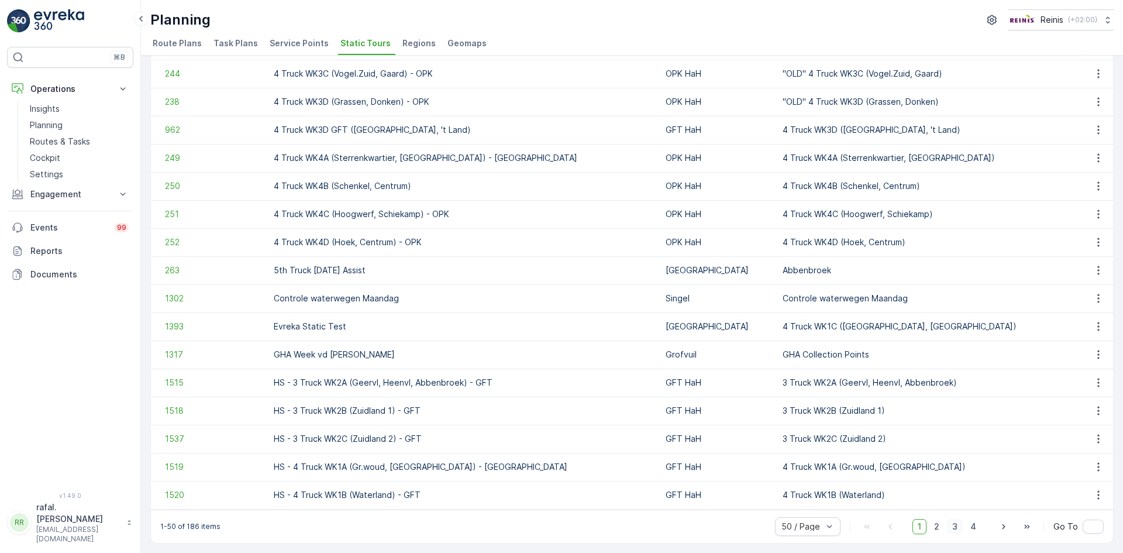
click at [950, 525] on span "3" at bounding box center [955, 526] width 16 height 15
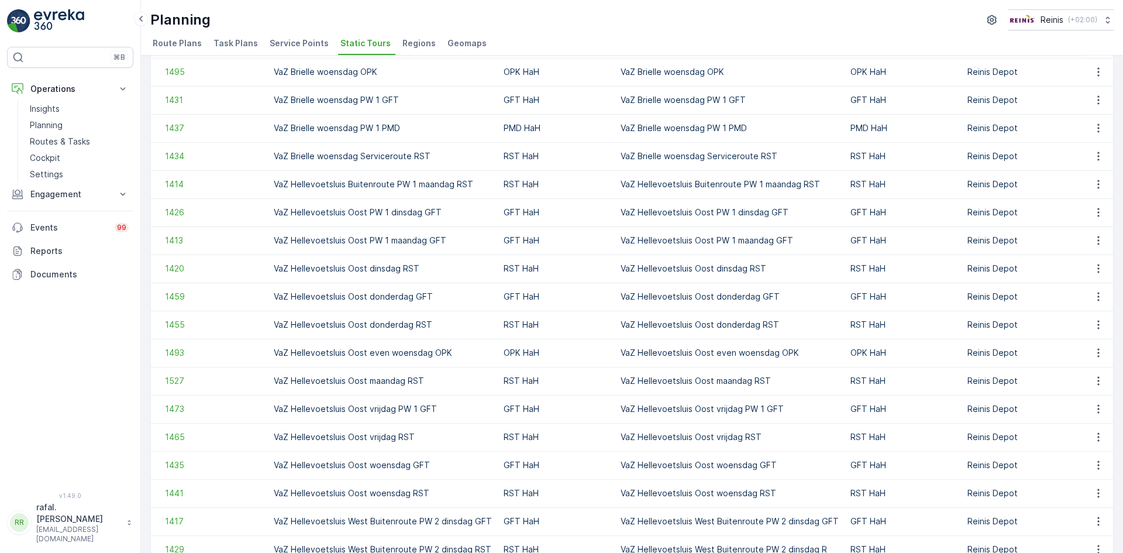
scroll to position [333, 0]
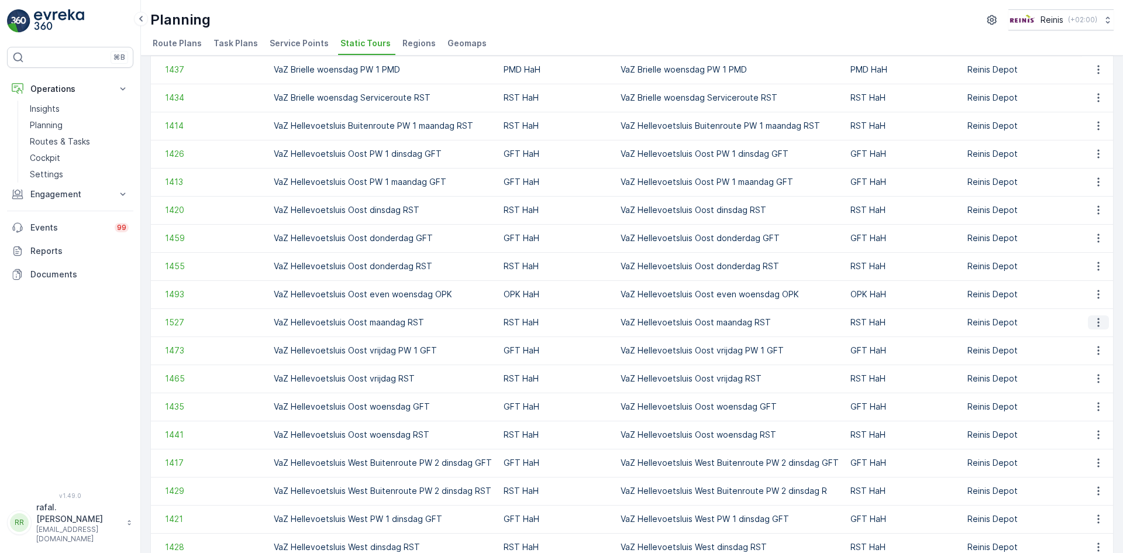
click at [1094, 319] on icon "button" at bounding box center [1098, 322] width 12 height 12
click at [409, 411] on td "VaZ Hellevoetsluis Oost woensdag GFT" at bounding box center [383, 406] width 230 height 28
click at [1093, 406] on icon "button" at bounding box center [1098, 407] width 12 height 12
click at [1098, 426] on span "See More Details" at bounding box center [1078, 424] width 68 height 12
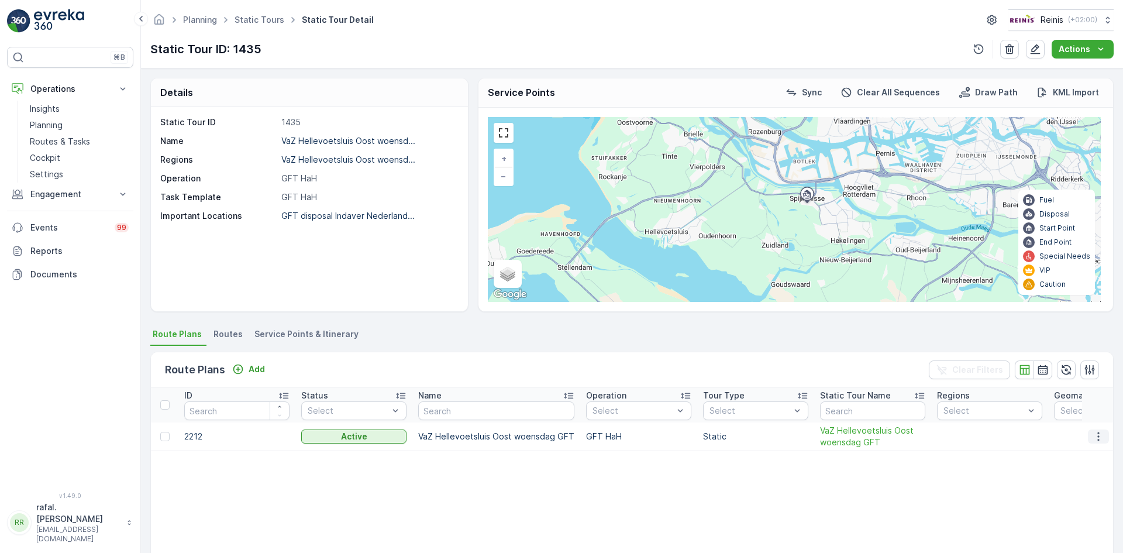
click at [1094, 432] on icon "button" at bounding box center [1098, 436] width 12 height 12
click at [1097, 448] on span "Edit Route Plan" at bounding box center [1087, 454] width 60 height 12
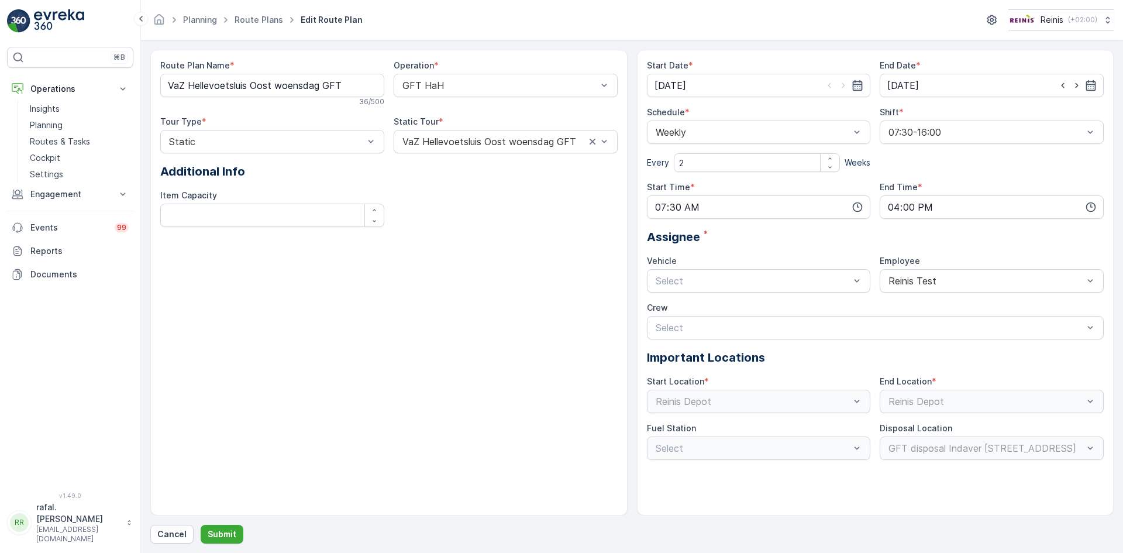
click at [857, 83] on icon "button" at bounding box center [858, 86] width 12 height 12
click at [685, 112] on icon at bounding box center [684, 114] width 12 height 12
click at [691, 197] on span "September" at bounding box center [690, 203] width 44 height 12
click at [729, 182] on div "10" at bounding box center [730, 183] width 19 height 19
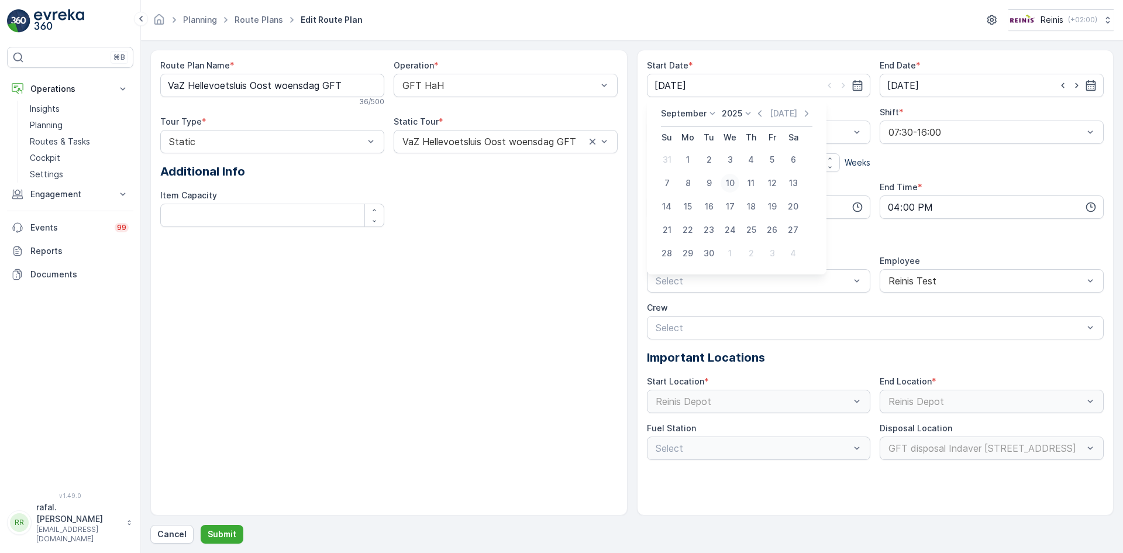
type input "10.09.2025"
click at [217, 531] on p "Submit" at bounding box center [222, 534] width 29 height 12
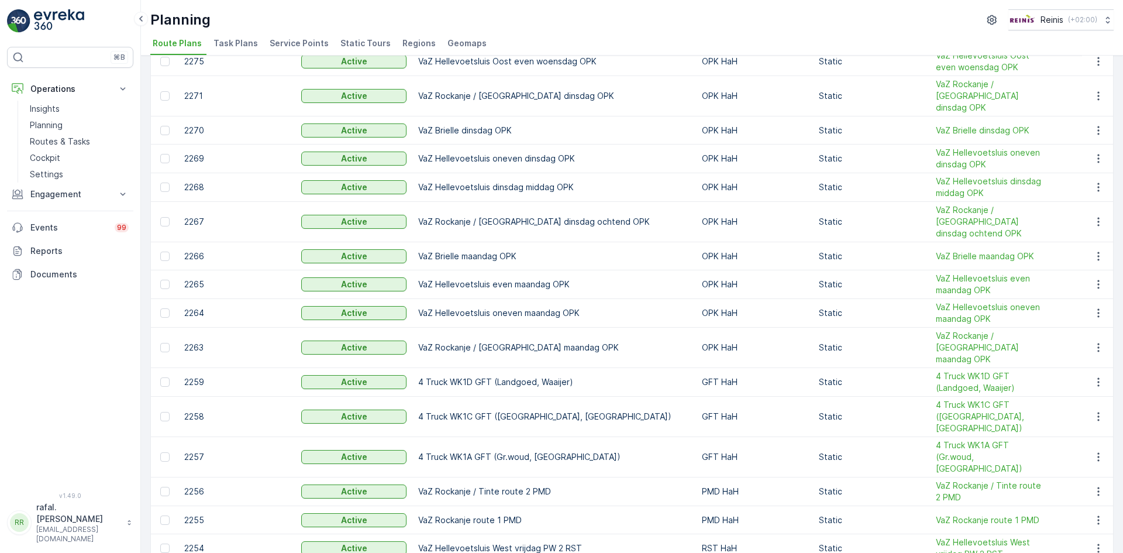
scroll to position [409, 0]
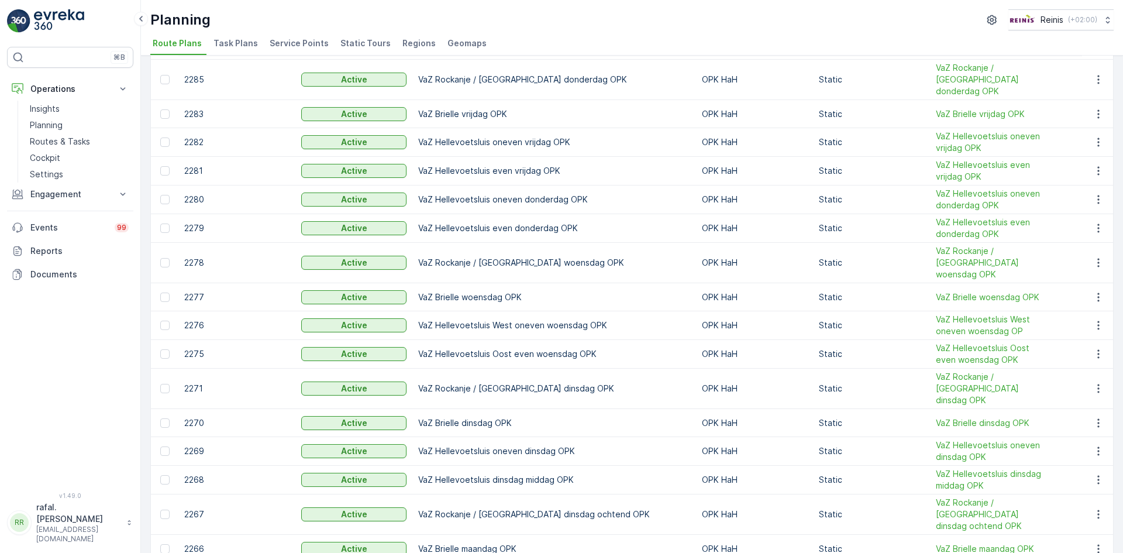
click at [364, 40] on span "Static Tours" at bounding box center [365, 43] width 50 height 12
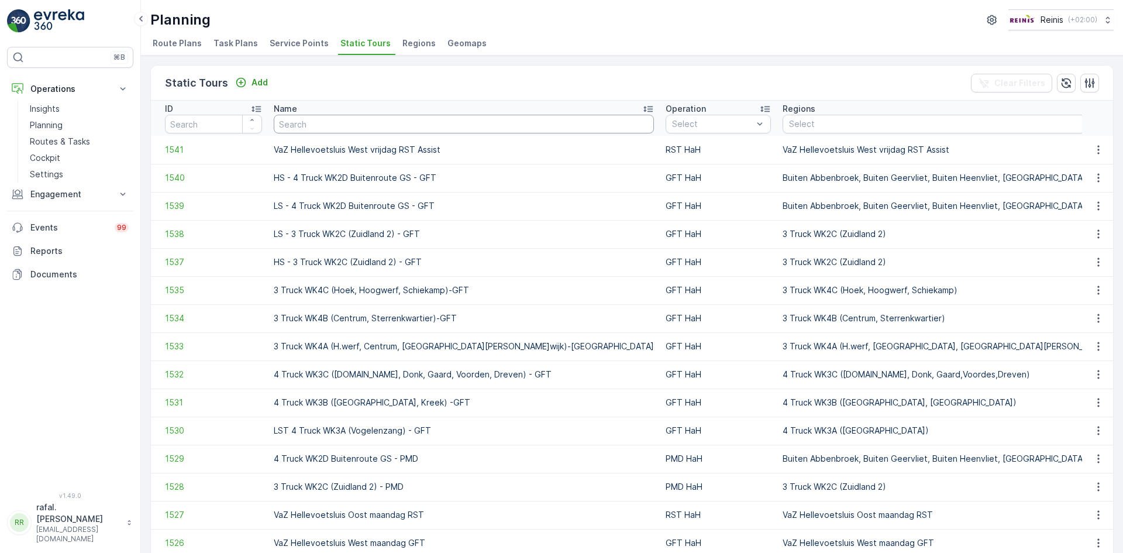
click at [359, 119] on input "text" at bounding box center [464, 124] width 380 height 19
type input "vaz"
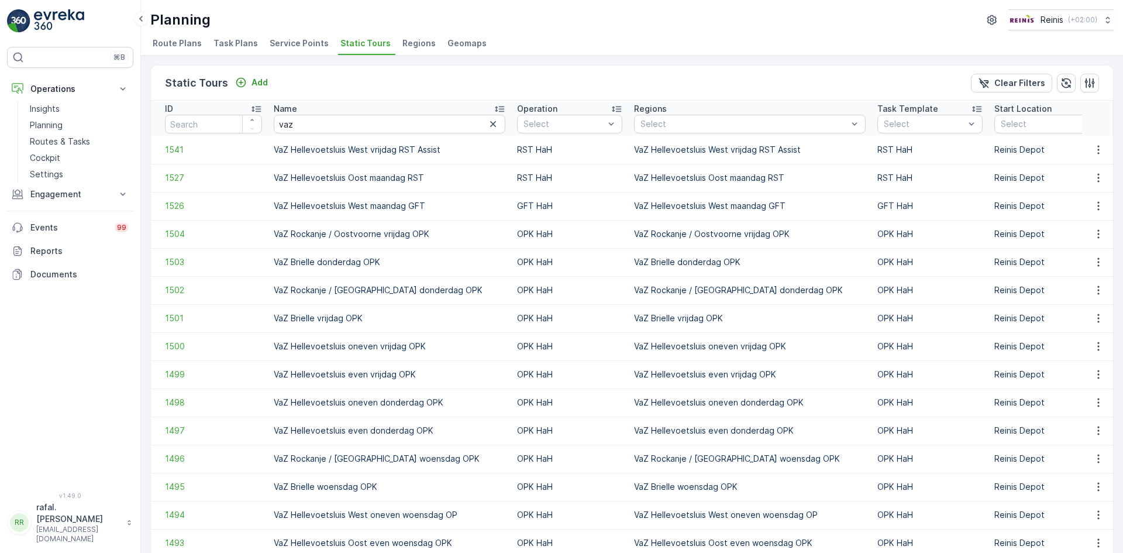
click at [494, 106] on icon at bounding box center [500, 109] width 12 height 12
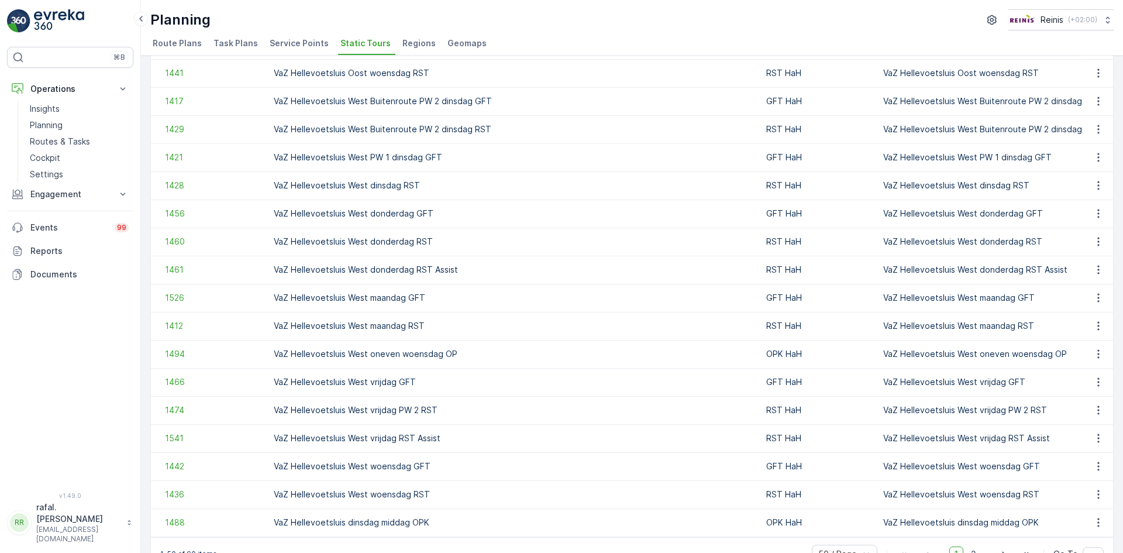
scroll to position [1036, 0]
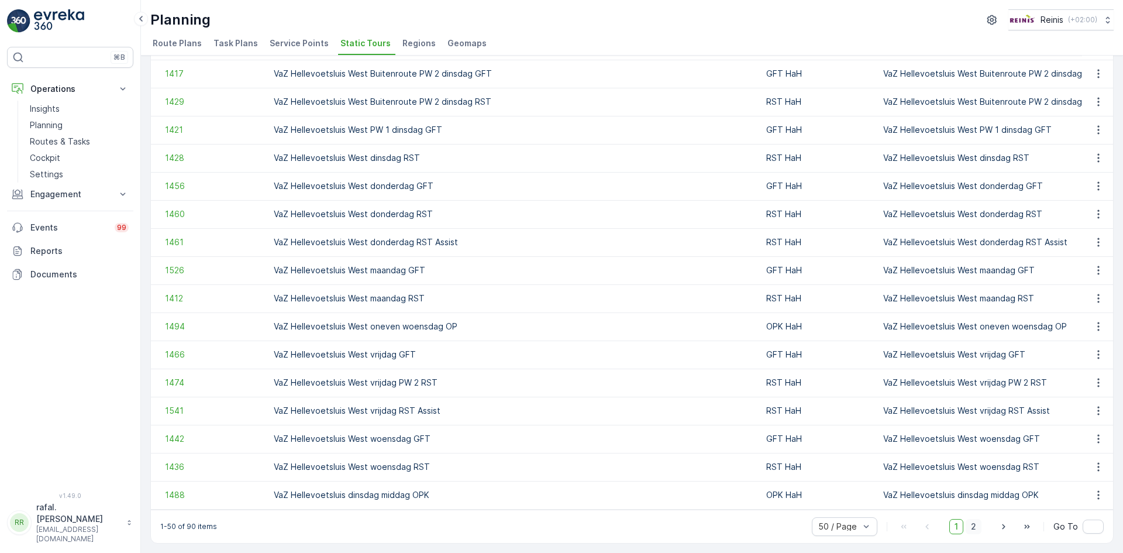
click at [976, 523] on span "2" at bounding box center [974, 526] width 16 height 15
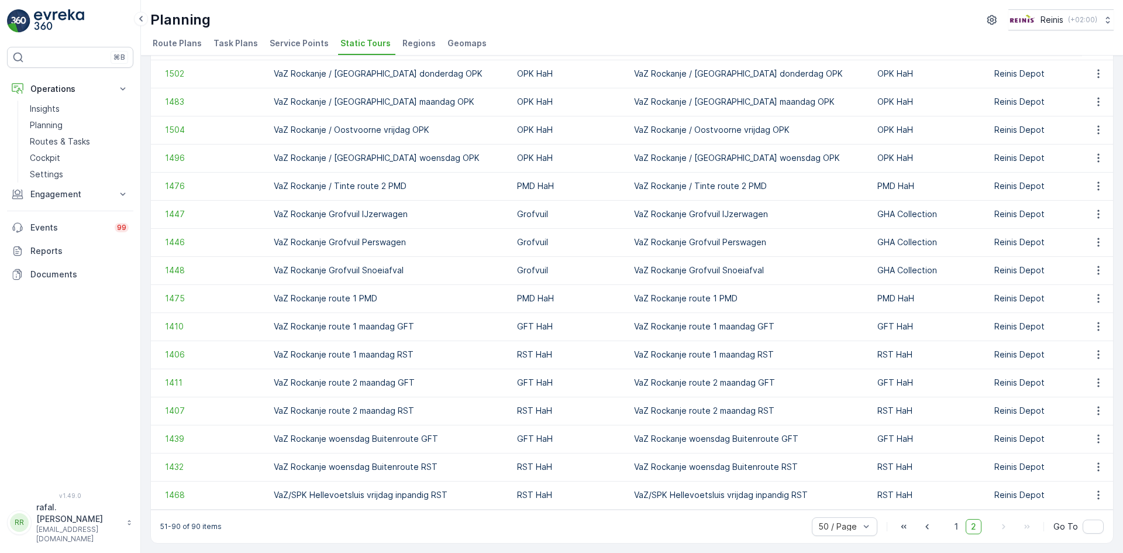
scroll to position [756, 0]
click at [956, 525] on span "1" at bounding box center [956, 526] width 14 height 15
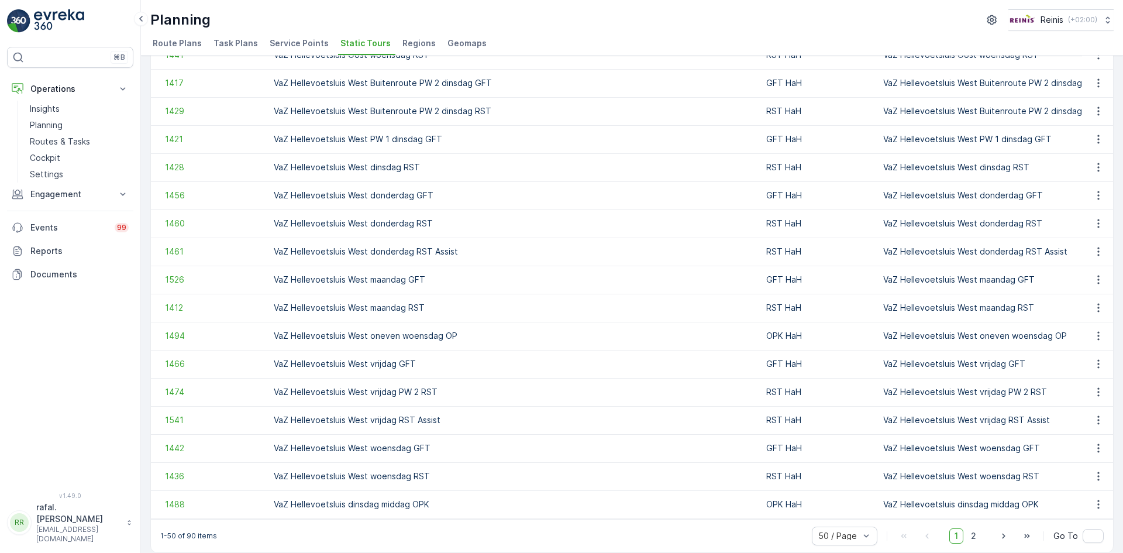
scroll to position [1036, 0]
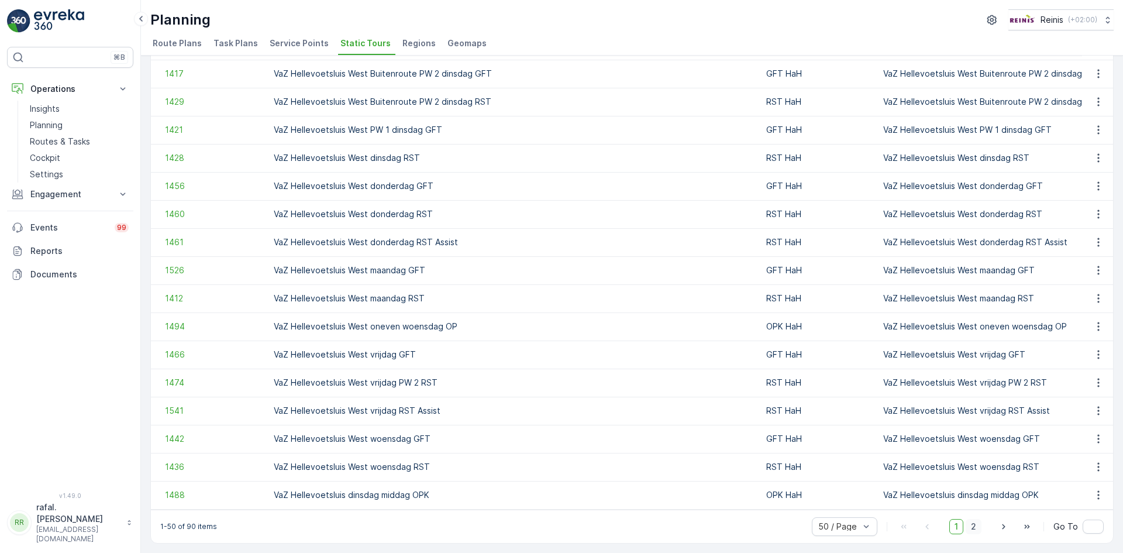
click at [976, 526] on span "2" at bounding box center [974, 526] width 16 height 15
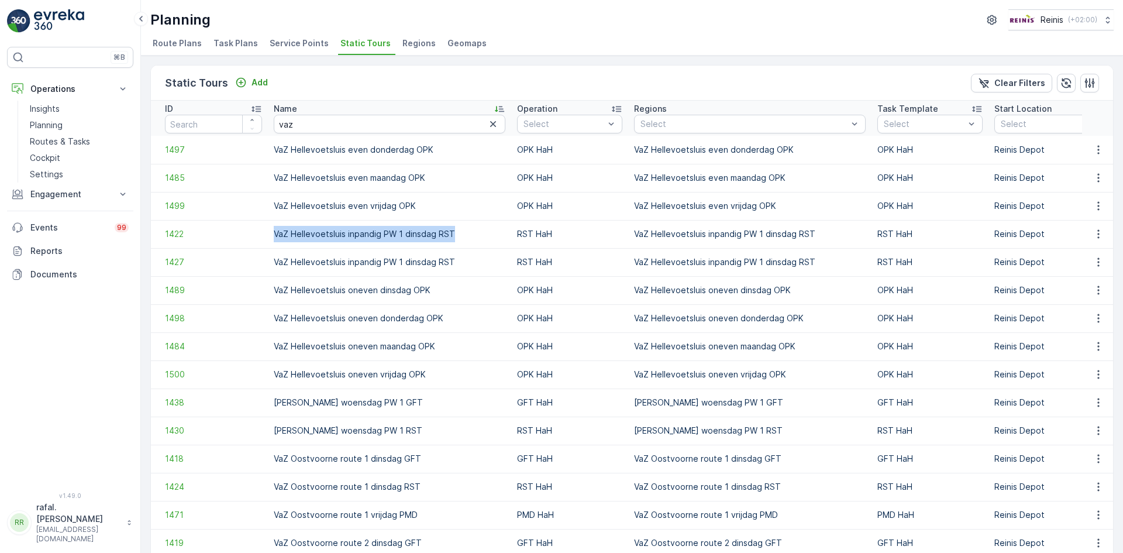
drag, startPoint x: 275, startPoint y: 233, endPoint x: 452, endPoint y: 229, distance: 176.7
click at [452, 229] on td "VaZ Hellevoetsluis inpandig PW 1 dinsdag RST" at bounding box center [389, 234] width 243 height 28
copy td "VaZ Hellevoetsluis inpandig PW 1 dinsdag RST"
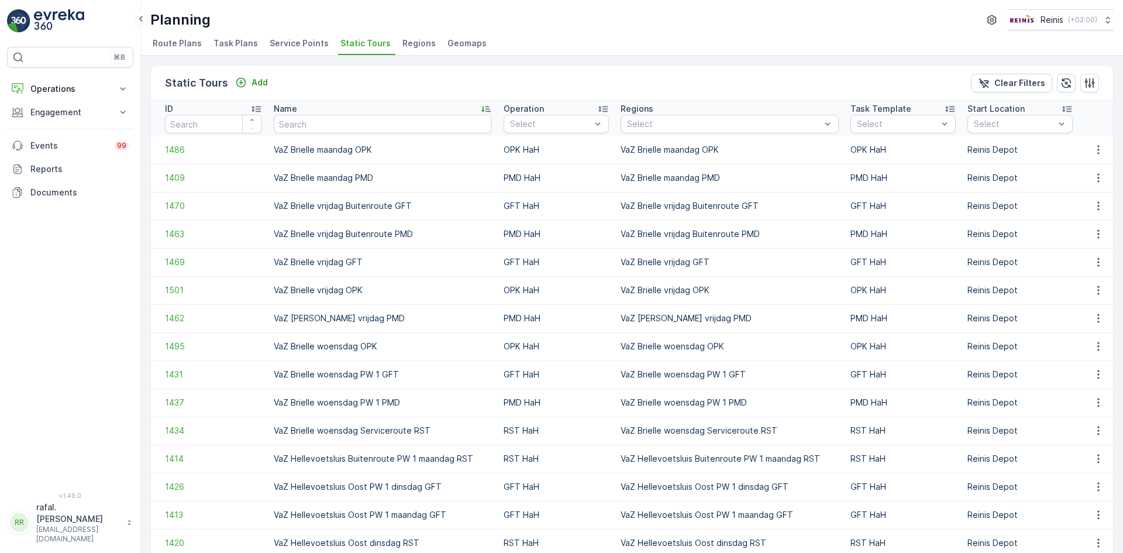
scroll to position [861, 0]
